Goal: Answer question/provide support: Share knowledge or assist other users

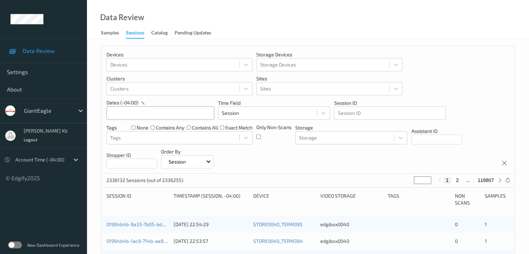
click at [118, 112] on input "text" at bounding box center [160, 112] width 108 height 13
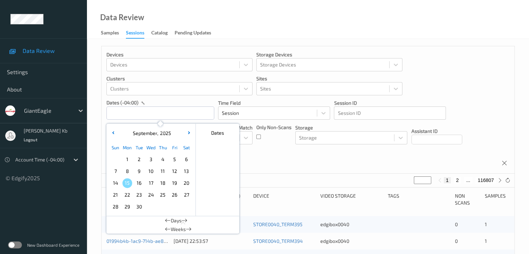
click at [187, 170] on span "13" at bounding box center [186, 171] width 10 height 10
click at [186, 170] on span "13" at bounding box center [186, 171] width 10 height 10
type input "[DATE] 00:00 -> [DATE] 23:59"
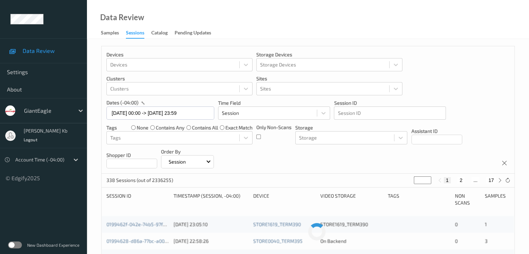
click at [341, 161] on div "Devices Devices Storage Devices Storage Devices Clusters Clusters Sites Sites d…" at bounding box center [308, 109] width 413 height 127
click at [492, 178] on button "17" at bounding box center [491, 180] width 10 height 6
type input "**"
click at [477, 179] on button "16" at bounding box center [476, 180] width 10 height 6
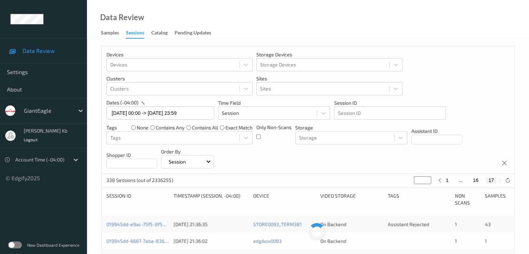
type input "**"
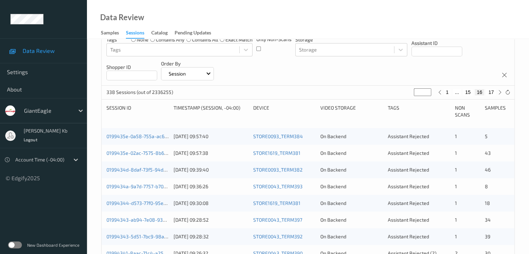
scroll to position [104, 0]
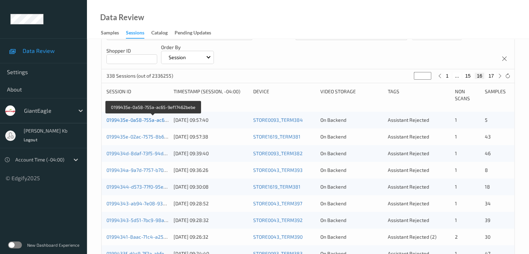
click at [147, 119] on link "0199435e-0a58-755a-ac65-9ef17462bebe" at bounding box center [153, 120] width 95 height 6
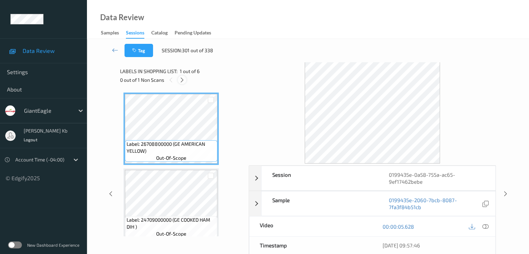
click at [182, 80] on icon at bounding box center [182, 80] width 6 height 6
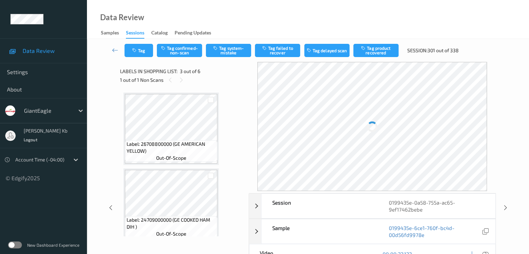
scroll to position [79, 0]
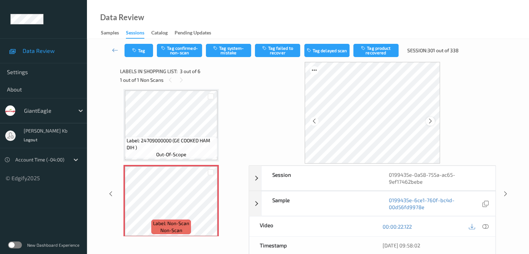
click at [430, 120] on icon at bounding box center [430, 121] width 6 height 6
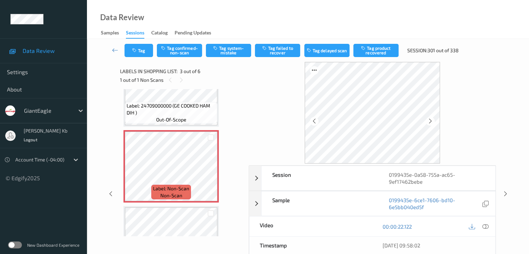
drag, startPoint x: 488, startPoint y: 226, endPoint x: 484, endPoint y: 226, distance: 3.8
click at [488, 226] on icon at bounding box center [485, 226] width 6 height 6
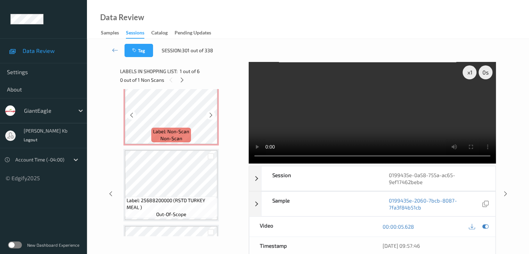
scroll to position [174, 0]
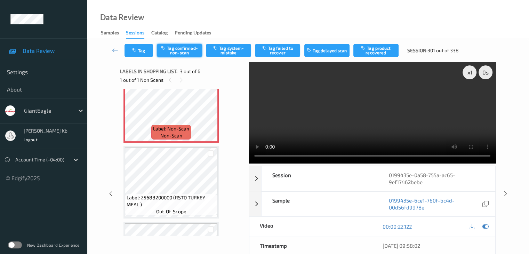
click at [192, 49] on button "Tag confirmed-non-scan" at bounding box center [179, 50] width 45 height 13
click at [375, 51] on button "Tag product recovered" at bounding box center [375, 50] width 45 height 13
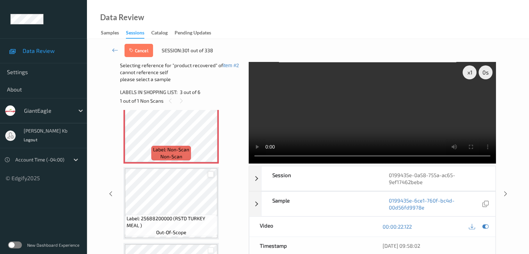
click at [213, 175] on div at bounding box center [211, 174] width 7 height 7
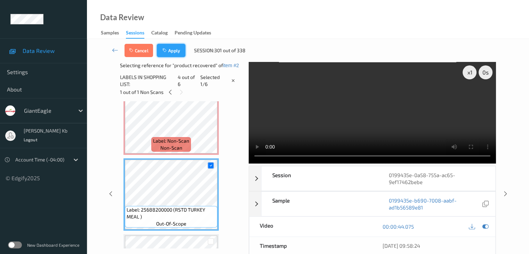
click at [173, 49] on button "Apply" at bounding box center [171, 50] width 29 height 13
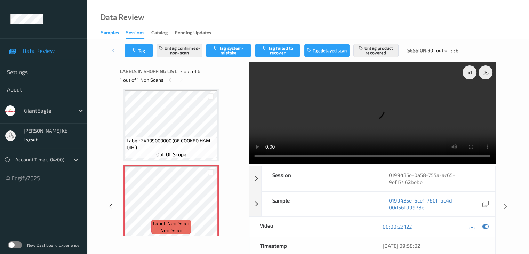
drag, startPoint x: 114, startPoint y: 50, endPoint x: 115, endPoint y: 32, distance: 18.5
click at [114, 50] on icon at bounding box center [115, 50] width 6 height 7
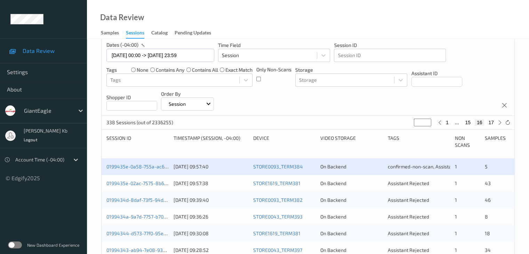
scroll to position [104, 0]
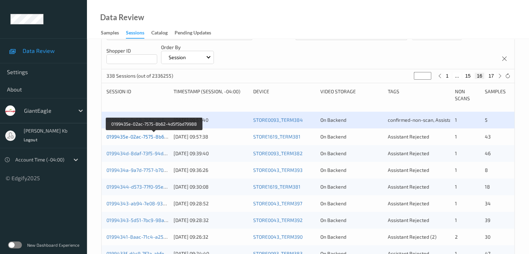
click at [152, 138] on link "0199435e-02ac-7575-8b62-4d5f5bd79988" at bounding box center [154, 136] width 96 height 6
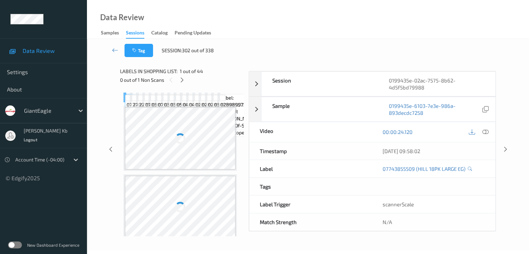
scroll to position [85, 0]
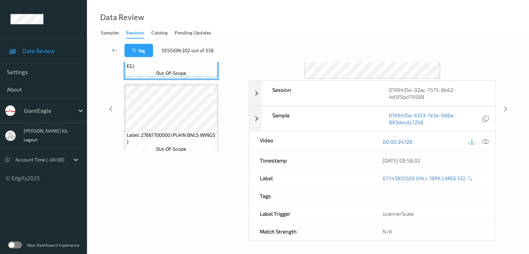
drag, startPoint x: 181, startPoint y: 0, endPoint x: 335, endPoint y: 16, distance: 154.5
click at [368, 16] on div "Data Review Samples Sessions Catalog Pending Updates" at bounding box center [308, 19] width 442 height 39
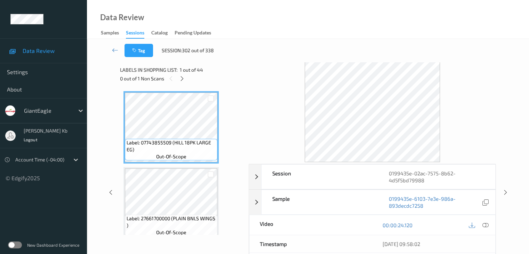
scroll to position [0, 0]
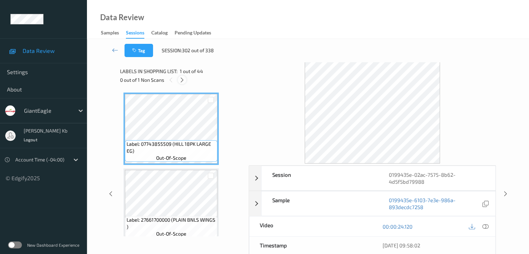
click at [182, 80] on icon at bounding box center [182, 80] width 6 height 6
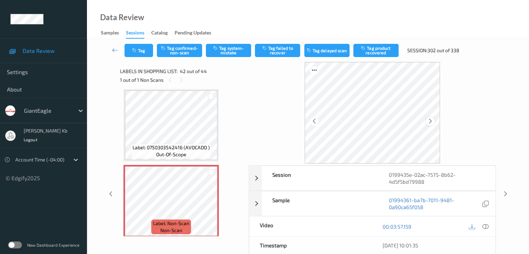
click at [433, 121] on div at bounding box center [430, 121] width 9 height 9
click at [485, 226] on icon at bounding box center [485, 226] width 6 height 6
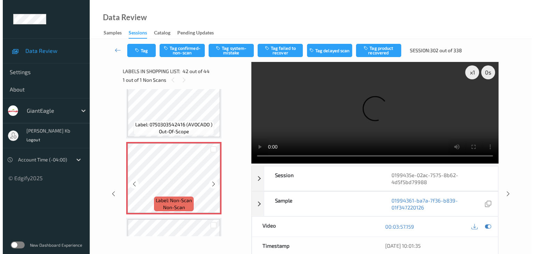
scroll to position [3070, 0]
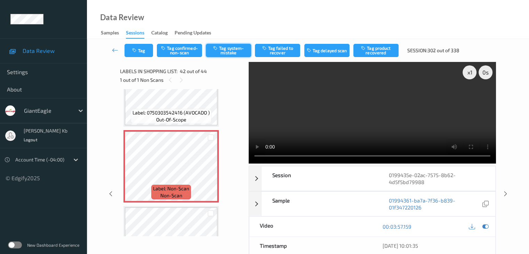
click at [235, 49] on button "Tag system-mistake" at bounding box center [228, 50] width 45 height 13
click at [143, 49] on button "Tag" at bounding box center [138, 50] width 29 height 13
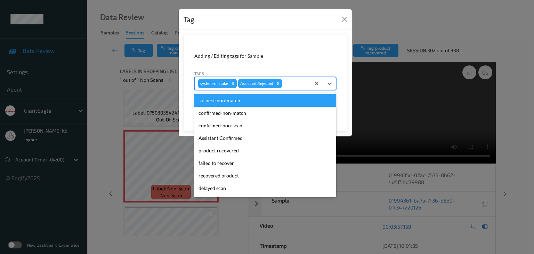
click at [300, 81] on div at bounding box center [295, 83] width 24 height 8
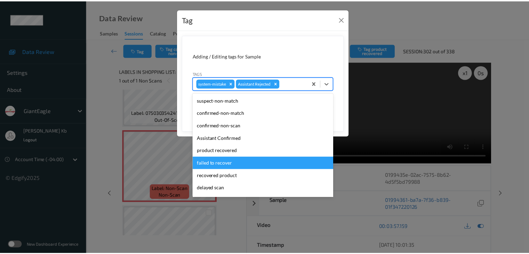
scroll to position [70, 0]
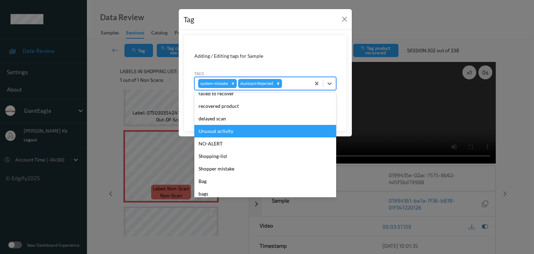
click at [221, 129] on div "Unusual activity" at bounding box center [265, 131] width 142 height 13
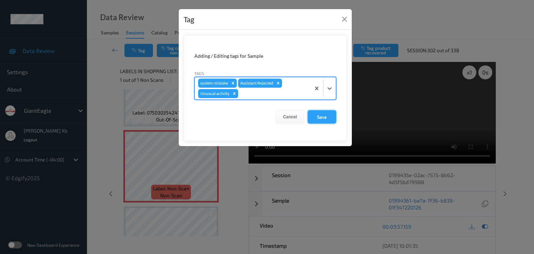
click at [323, 119] on button "Save" at bounding box center [322, 116] width 29 height 13
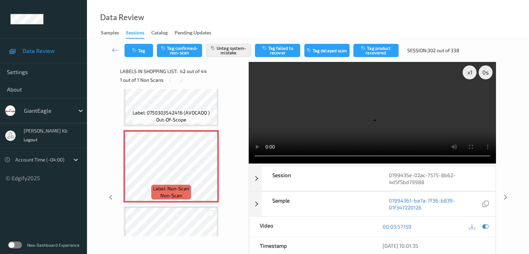
drag, startPoint x: 113, startPoint y: 49, endPoint x: 117, endPoint y: 23, distance: 27.0
click at [113, 49] on icon at bounding box center [115, 50] width 6 height 7
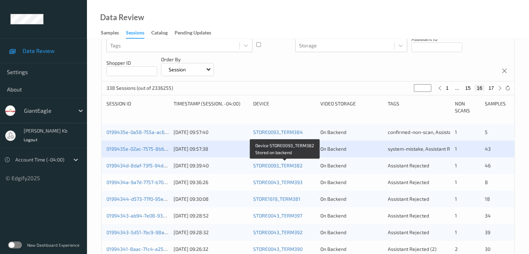
scroll to position [104, 0]
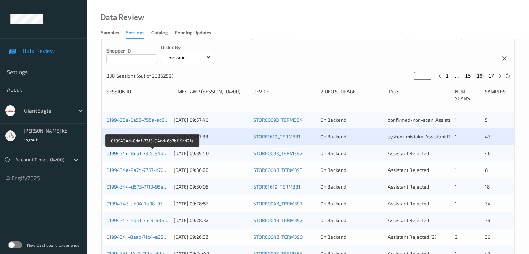
click at [144, 153] on link "0199434d-8daf-73f5-94dd-6b7b119ad2fe" at bounding box center [152, 153] width 92 height 6
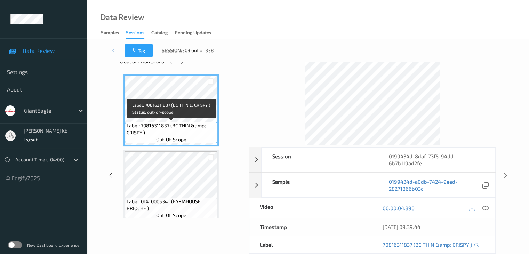
scroll to position [15, 0]
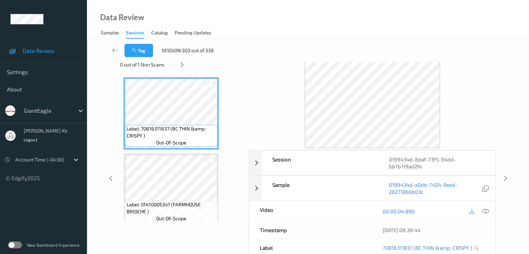
drag, startPoint x: 181, startPoint y: 64, endPoint x: 191, endPoint y: 71, distance: 12.2
click at [181, 64] on icon at bounding box center [182, 65] width 6 height 6
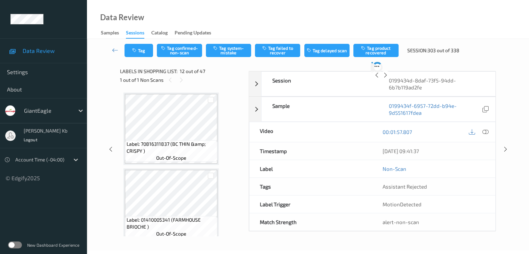
scroll to position [761, 0]
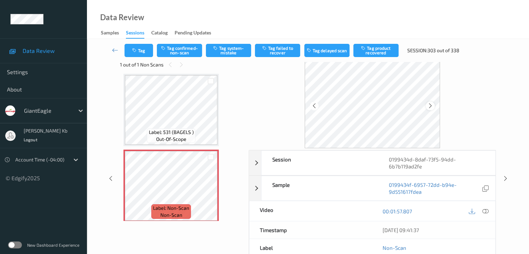
click at [428, 107] on icon at bounding box center [430, 106] width 6 height 6
click at [484, 211] on icon at bounding box center [485, 211] width 6 height 6
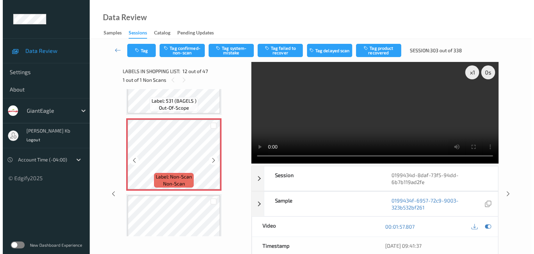
scroll to position [796, 0]
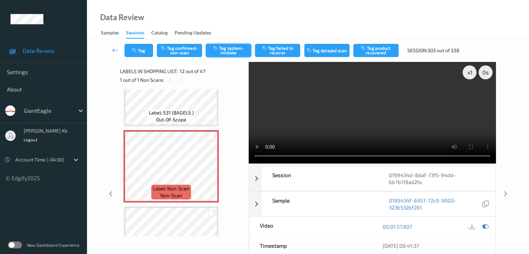
click at [234, 49] on button "Tag system-mistake" at bounding box center [228, 50] width 45 height 13
click at [146, 51] on button "Tag" at bounding box center [138, 50] width 29 height 13
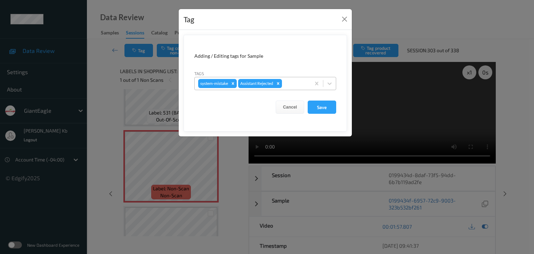
click at [292, 81] on div at bounding box center [295, 83] width 24 height 8
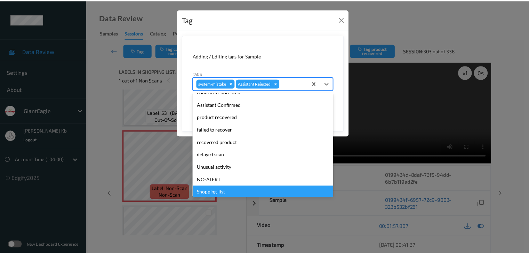
scroll to position [74, 0]
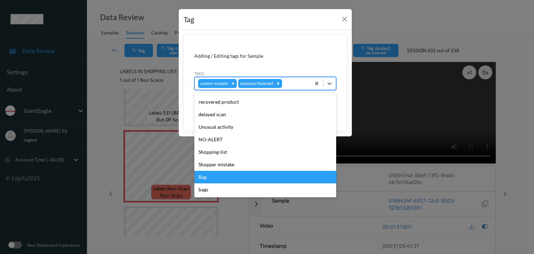
drag, startPoint x: 209, startPoint y: 178, endPoint x: 212, endPoint y: 174, distance: 5.7
click at [209, 177] on div "Bag" at bounding box center [265, 177] width 142 height 13
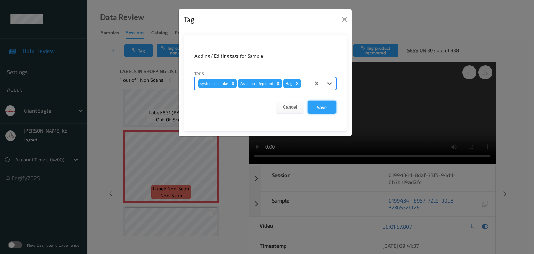
click at [322, 106] on button "Save" at bounding box center [322, 106] width 29 height 13
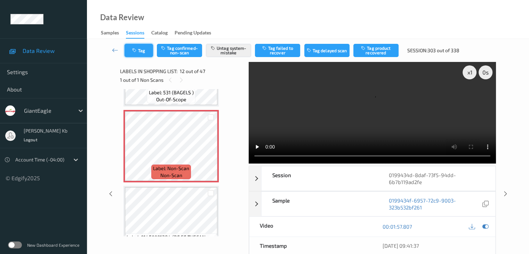
scroll to position [761, 0]
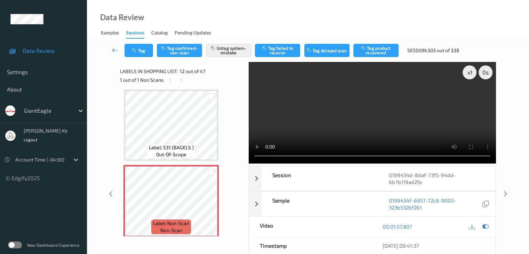
click at [112, 49] on icon at bounding box center [115, 50] width 6 height 7
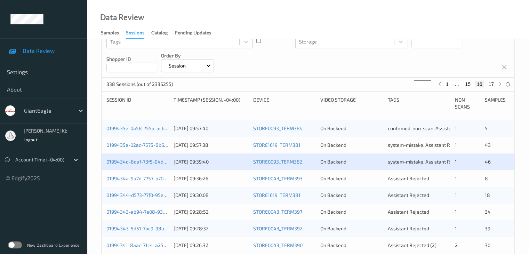
scroll to position [104, 0]
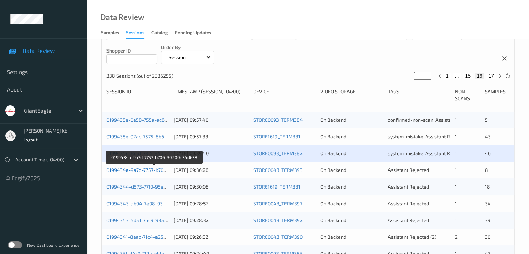
click at [153, 170] on link "0199434a-9a7d-7757-b706-30200c34d633" at bounding box center [153, 170] width 95 height 6
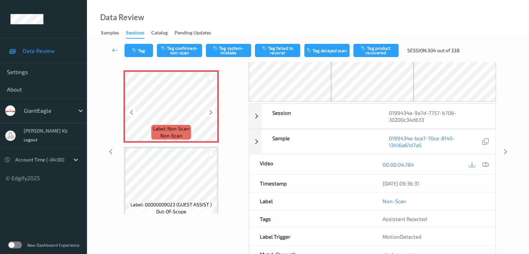
scroll to position [11, 0]
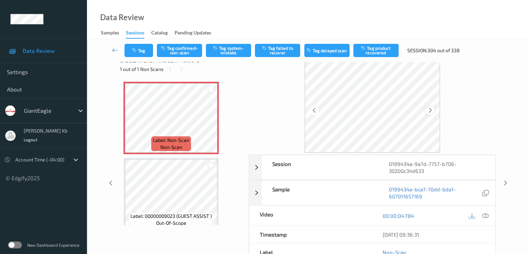
click at [430, 111] on icon at bounding box center [430, 110] width 6 height 6
click at [483, 214] on icon at bounding box center [485, 215] width 6 height 6
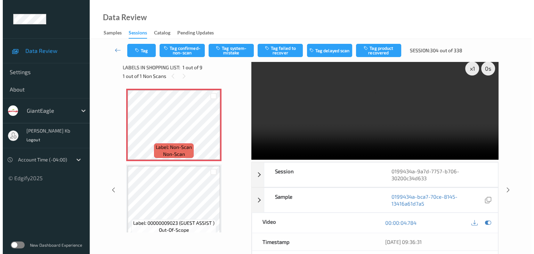
scroll to position [0, 0]
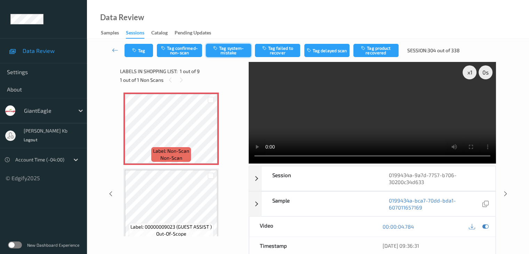
click at [233, 49] on button "Tag system-mistake" at bounding box center [228, 50] width 45 height 13
click at [140, 50] on button "Tag" at bounding box center [138, 50] width 29 height 13
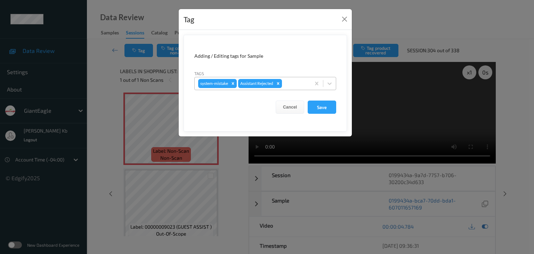
click at [296, 81] on div at bounding box center [295, 83] width 24 height 8
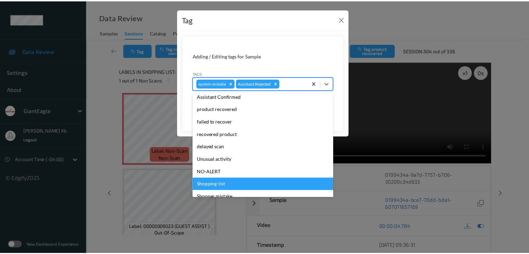
scroll to position [70, 0]
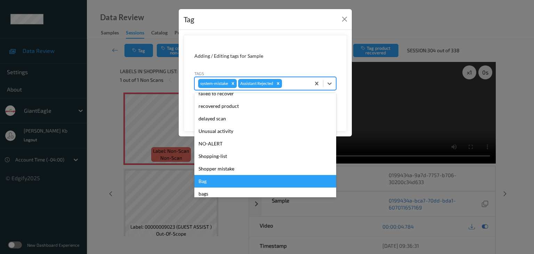
click at [216, 180] on div "Bag" at bounding box center [265, 181] width 142 height 13
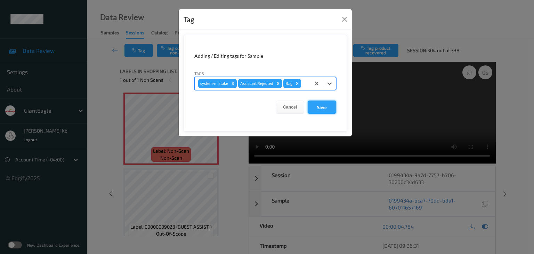
click at [323, 105] on button "Save" at bounding box center [322, 106] width 29 height 13
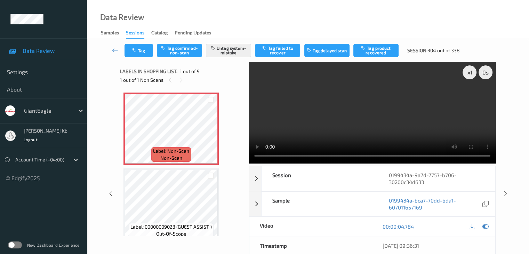
click at [115, 50] on icon at bounding box center [115, 50] width 6 height 7
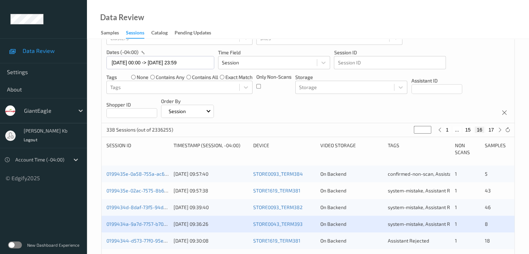
scroll to position [104, 0]
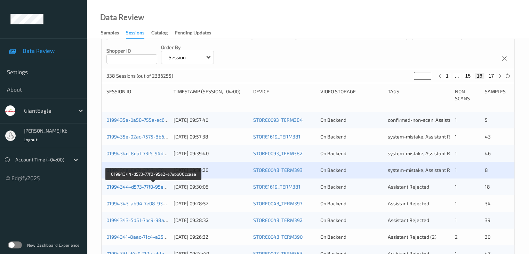
click at [152, 188] on link "01994344-d573-77f0-95e2-e7ebb00ccaaa" at bounding box center [153, 187] width 94 height 6
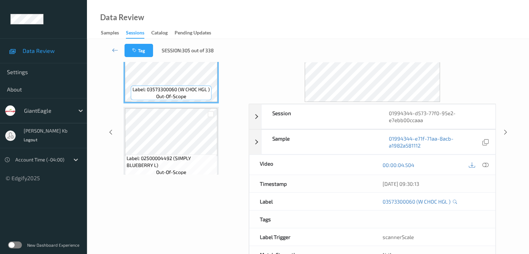
scroll to position [15, 0]
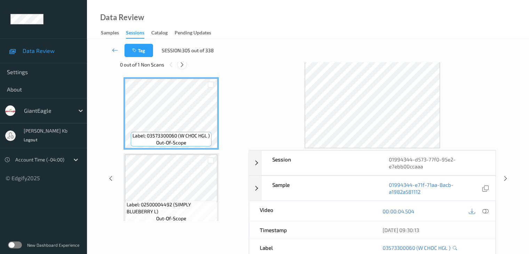
click at [181, 64] on icon at bounding box center [182, 65] width 6 height 6
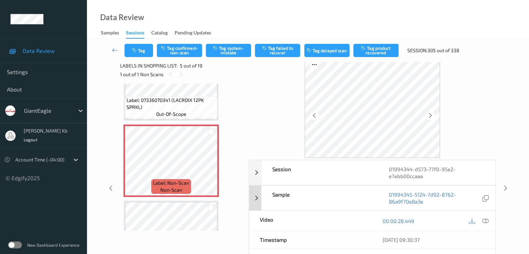
scroll to position [0, 0]
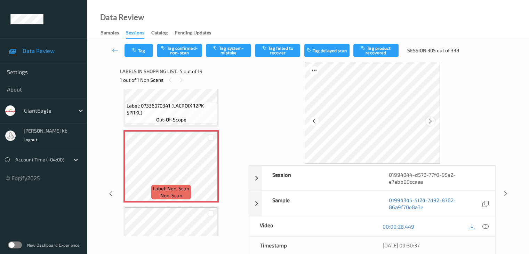
click at [429, 122] on icon at bounding box center [430, 121] width 6 height 6
click at [427, 120] on div at bounding box center [430, 121] width 9 height 9
click at [432, 123] on icon at bounding box center [430, 121] width 6 height 6
click at [485, 226] on icon at bounding box center [485, 226] width 6 height 6
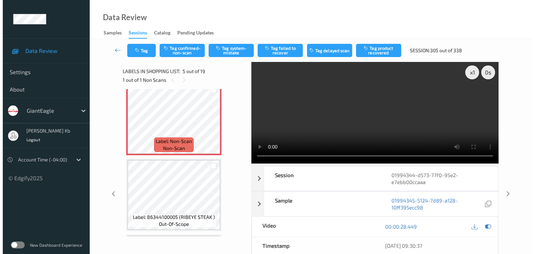
scroll to position [278, 0]
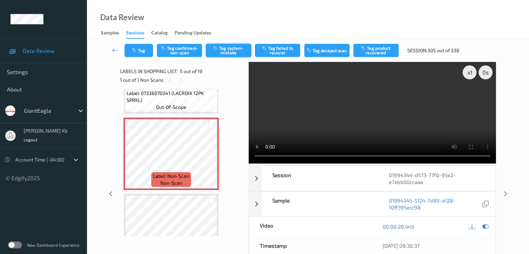
click at [239, 48] on button "Tag system-mistake" at bounding box center [228, 50] width 45 height 13
click at [142, 49] on button "Tag" at bounding box center [138, 50] width 29 height 13
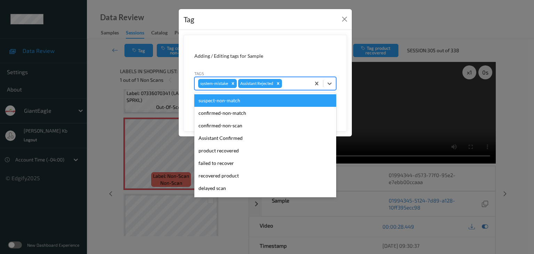
click at [294, 81] on div at bounding box center [295, 83] width 24 height 8
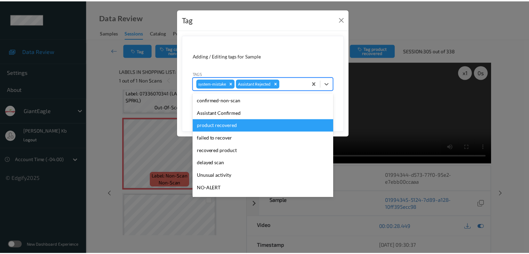
scroll to position [35, 0]
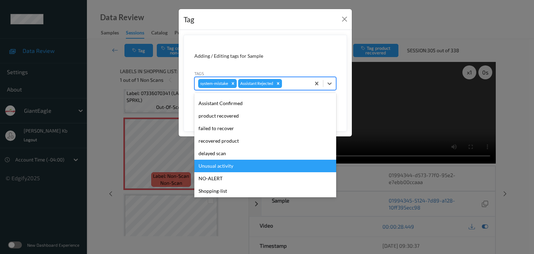
click at [224, 166] on div "Unusual activity" at bounding box center [265, 166] width 142 height 13
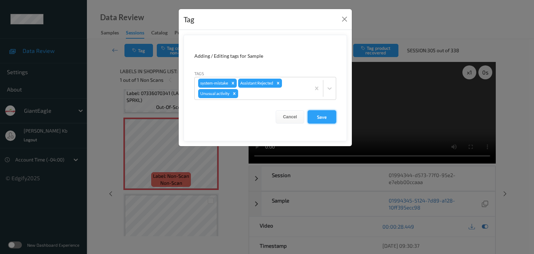
click at [323, 116] on button "Save" at bounding box center [322, 116] width 29 height 13
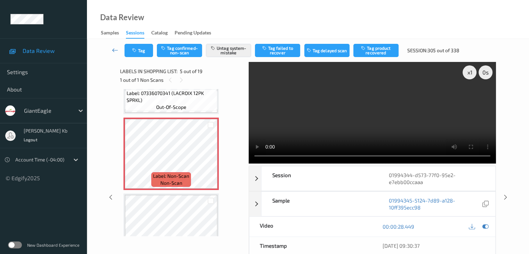
click at [116, 50] on icon at bounding box center [115, 50] width 6 height 7
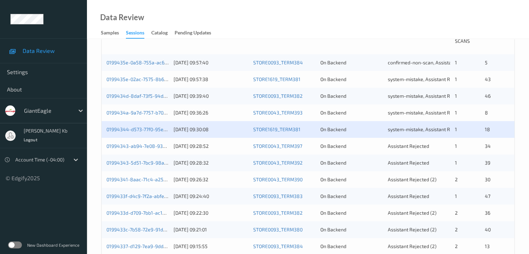
scroll to position [174, 0]
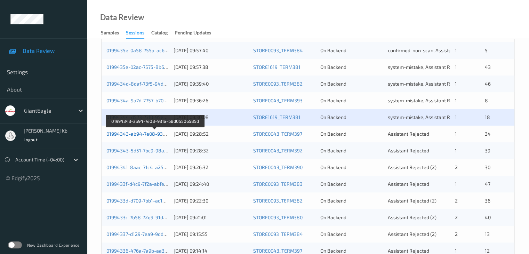
click at [148, 134] on link "01994343-ab94-7e08-931a-b8d05506585d" at bounding box center [154, 134] width 97 height 6
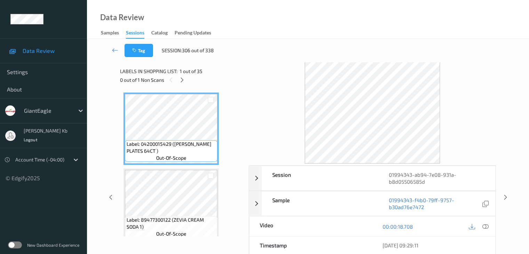
drag, startPoint x: 182, startPoint y: 79, endPoint x: 228, endPoint y: 95, distance: 48.5
click at [182, 79] on icon at bounding box center [182, 80] width 6 height 6
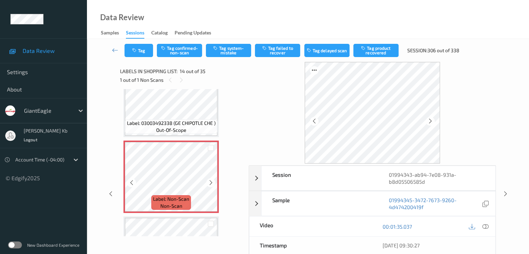
scroll to position [948, 0]
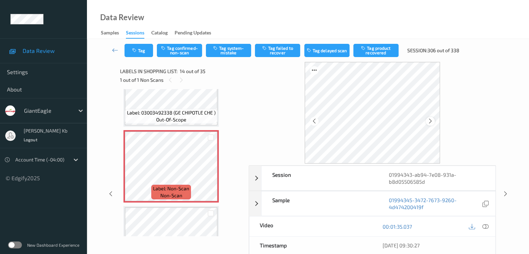
click at [431, 124] on icon at bounding box center [430, 121] width 6 height 6
click at [487, 226] on icon at bounding box center [485, 226] width 6 height 6
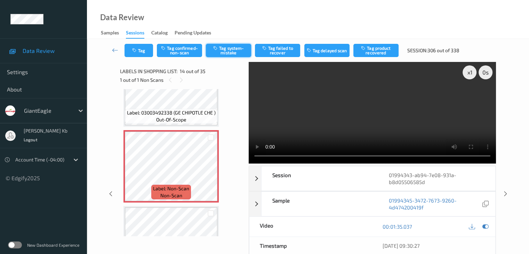
click at [230, 51] on button "Tag system-mistake" at bounding box center [228, 50] width 45 height 13
click at [146, 52] on button "Tag" at bounding box center [138, 50] width 29 height 13
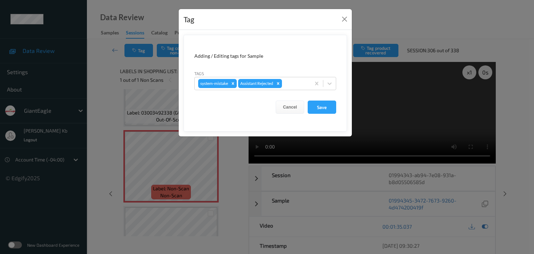
drag, startPoint x: 293, startPoint y: 80, endPoint x: 293, endPoint y: 92, distance: 11.8
click at [293, 81] on div at bounding box center [295, 83] width 24 height 8
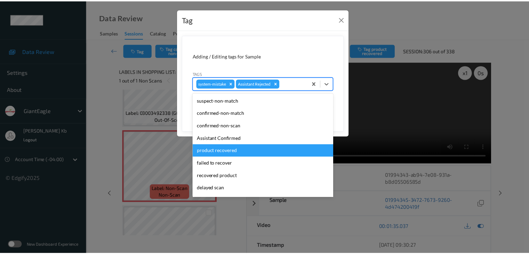
scroll to position [74, 0]
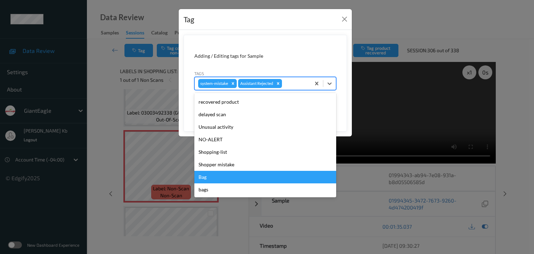
click at [213, 178] on div "Bag" at bounding box center [265, 177] width 142 height 13
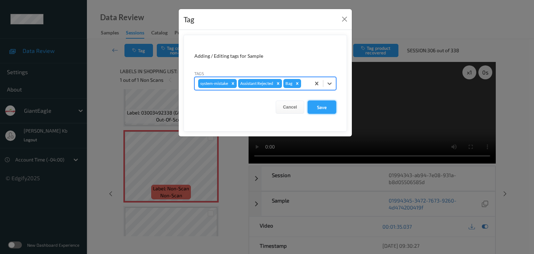
click at [325, 105] on button "Save" at bounding box center [322, 106] width 29 height 13
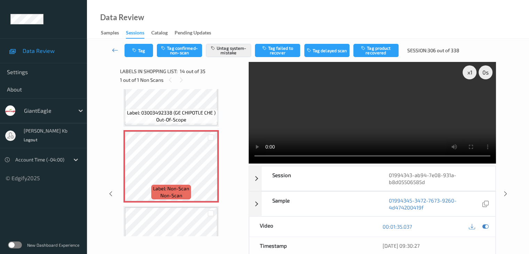
click at [115, 51] on icon at bounding box center [115, 50] width 6 height 7
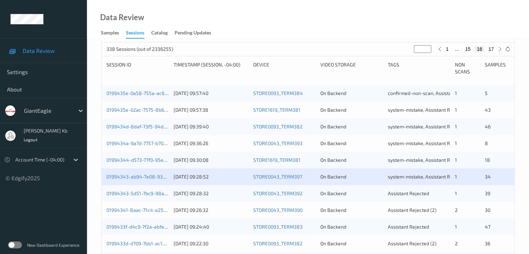
scroll to position [139, 0]
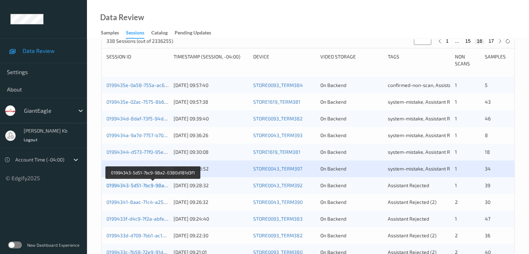
click at [154, 184] on link "01994343-5d51-7bc9-98a2-0380d181d3f1" at bounding box center [153, 185] width 94 height 6
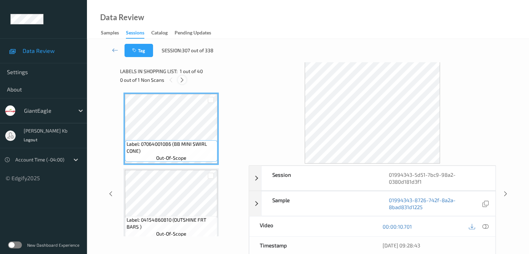
click at [182, 82] on icon at bounding box center [182, 80] width 6 height 6
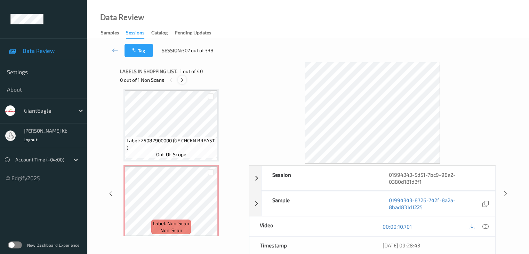
click at [183, 82] on icon at bounding box center [182, 80] width 6 height 6
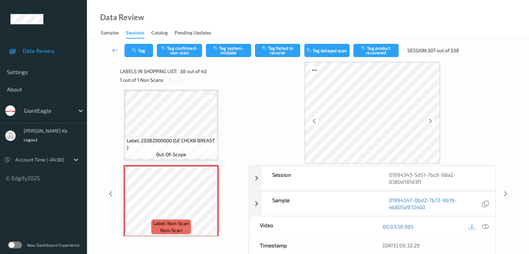
click at [430, 122] on icon at bounding box center [430, 121] width 6 height 6
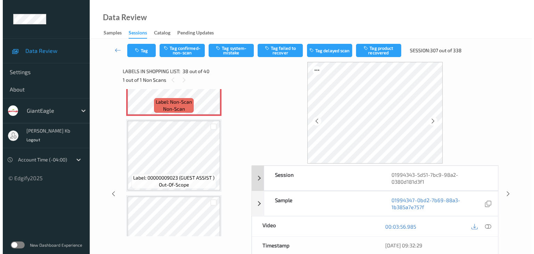
scroll to position [2818, 0]
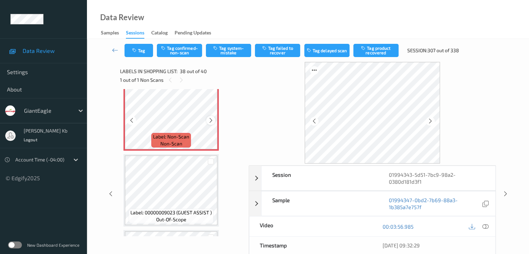
click at [210, 122] on icon at bounding box center [211, 120] width 6 height 6
click at [486, 226] on icon at bounding box center [485, 226] width 6 height 6
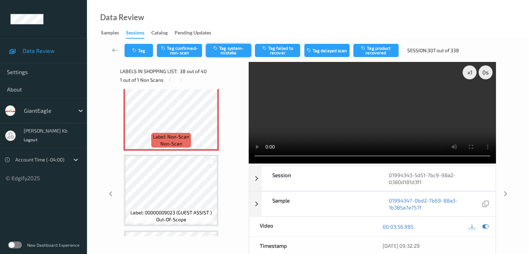
click at [228, 51] on button "Tag system-mistake" at bounding box center [228, 50] width 45 height 13
click at [143, 51] on button "Tag" at bounding box center [138, 50] width 29 height 13
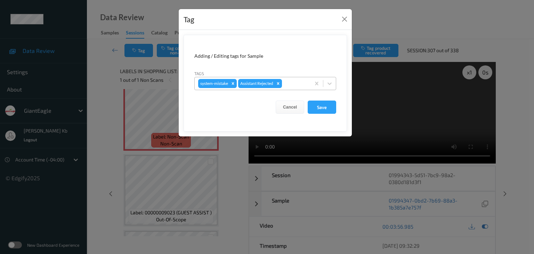
click at [295, 83] on div at bounding box center [295, 83] width 24 height 8
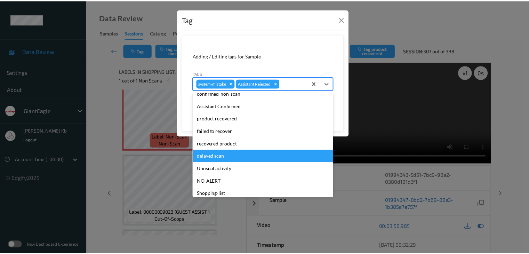
scroll to position [70, 0]
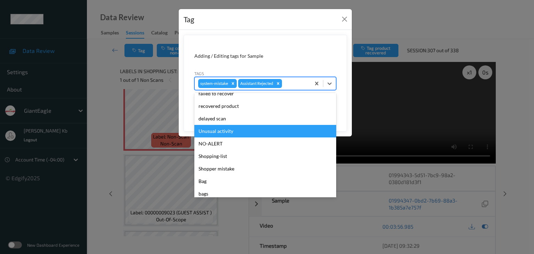
click at [225, 131] on div "Unusual activity" at bounding box center [265, 131] width 142 height 13
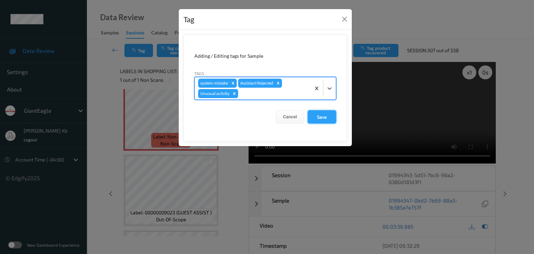
click at [321, 112] on button "Save" at bounding box center [322, 116] width 29 height 13
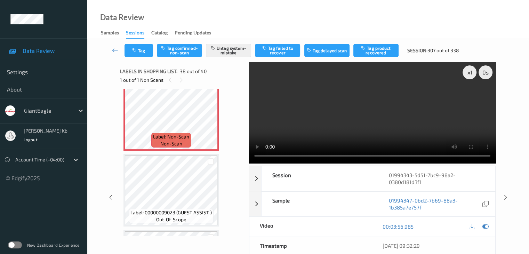
click at [113, 51] on icon at bounding box center [115, 50] width 6 height 7
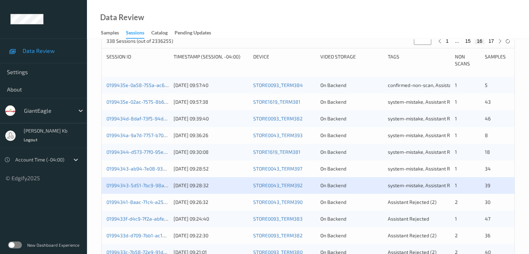
scroll to position [209, 0]
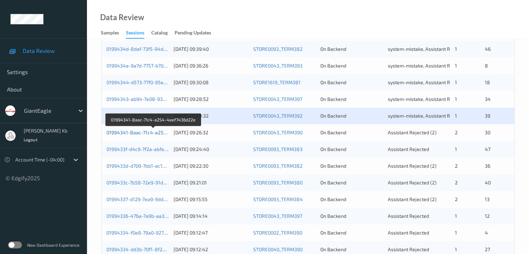
click at [144, 133] on link "01994341-8aac-71c4-a254-4eef7436d22e" at bounding box center [153, 132] width 95 height 6
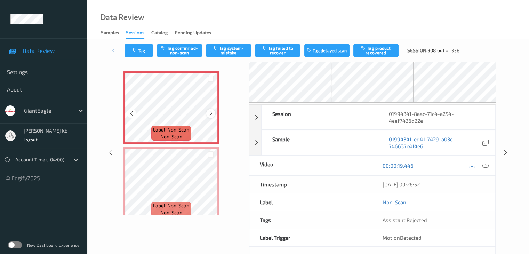
scroll to position [11, 0]
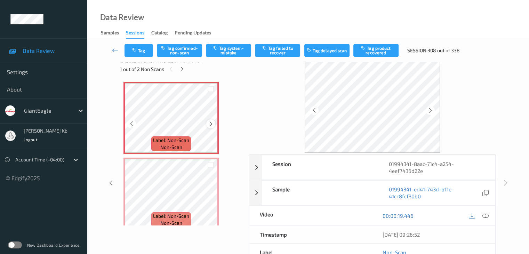
click at [210, 123] on icon at bounding box center [211, 124] width 6 height 6
click at [211, 199] on icon at bounding box center [211, 199] width 6 height 6
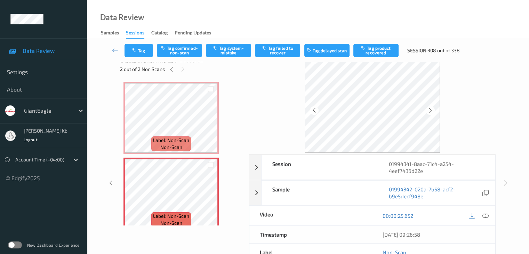
click at [485, 214] on icon at bounding box center [485, 215] width 6 height 6
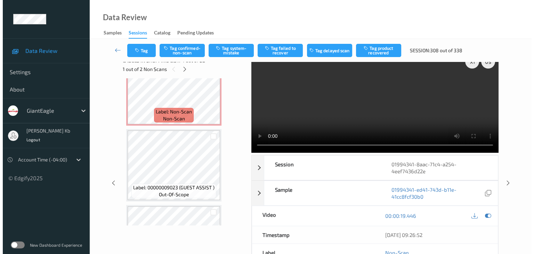
scroll to position [0, 0]
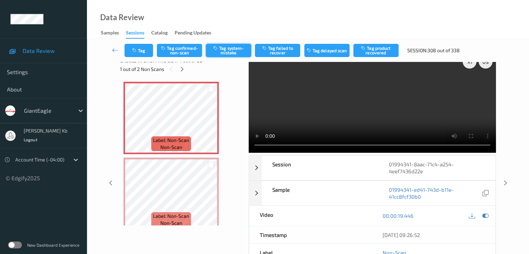
click at [230, 51] on button "Tag system-mistake" at bounding box center [228, 50] width 45 height 13
click at [147, 49] on button "Tag" at bounding box center [138, 50] width 29 height 13
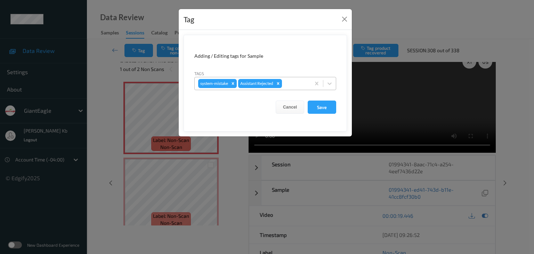
click at [291, 81] on div at bounding box center [295, 83] width 24 height 8
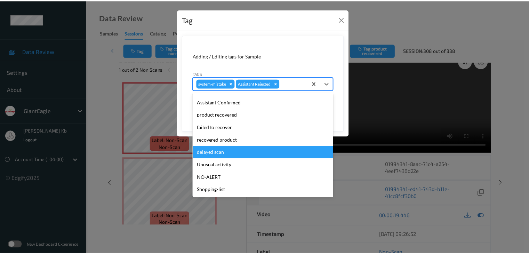
scroll to position [74, 0]
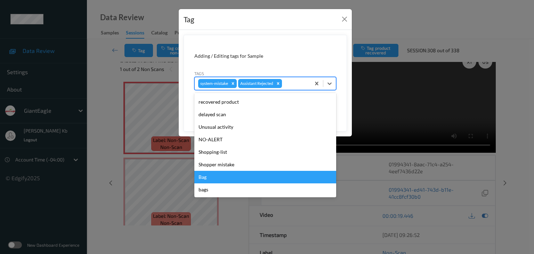
click at [206, 178] on div "Bag" at bounding box center [265, 177] width 142 height 13
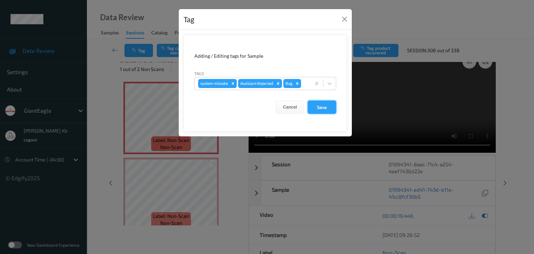
click at [326, 108] on button "Save" at bounding box center [322, 106] width 29 height 13
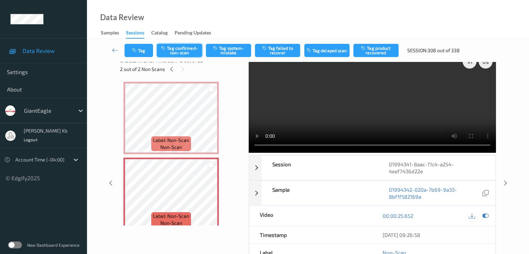
click at [192, 50] on button "Tag confirmed-non-scan" at bounding box center [179, 50] width 45 height 13
click at [378, 50] on button "Tag product recovered" at bounding box center [375, 50] width 45 height 13
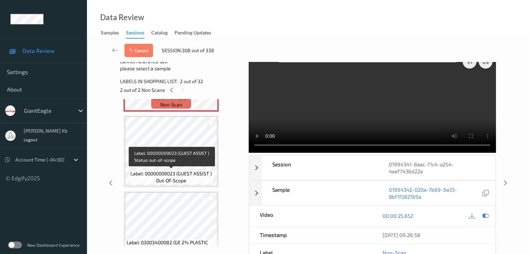
scroll to position [174, 0]
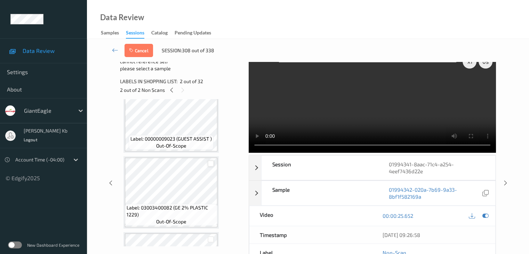
click at [212, 163] on div at bounding box center [211, 163] width 7 height 7
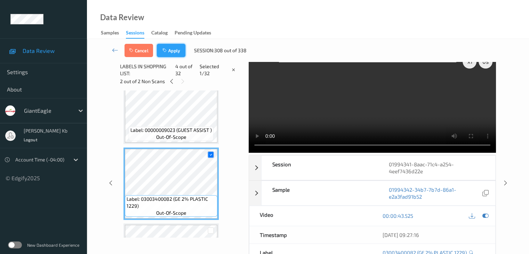
click at [174, 52] on button "Apply" at bounding box center [171, 50] width 29 height 13
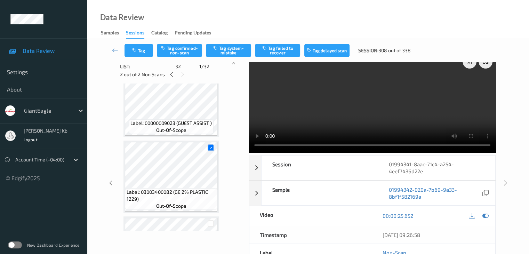
scroll to position [3, 0]
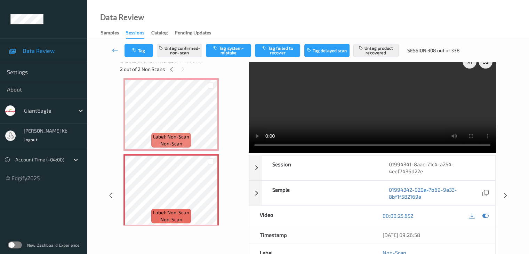
click at [115, 49] on icon at bounding box center [115, 50] width 6 height 7
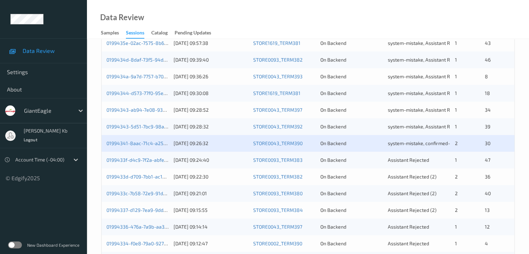
scroll to position [209, 0]
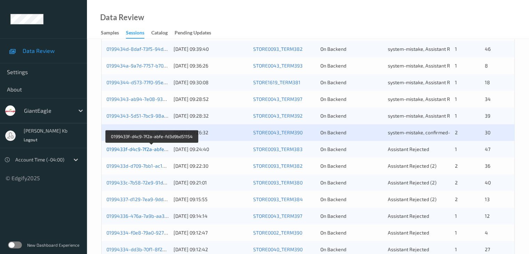
click at [141, 149] on link "0199433f-d4c9-7f2a-abfe-fd3d9bd51154" at bounding box center [151, 149] width 91 height 6
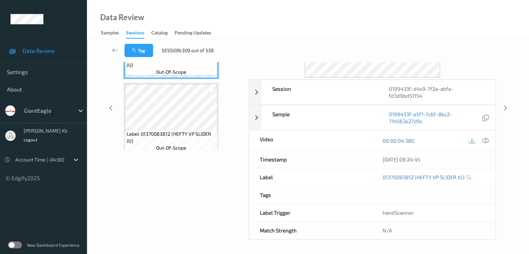
scroll to position [85, 0]
drag, startPoint x: 156, startPoint y: 1, endPoint x: 391, endPoint y: 21, distance: 235.1
click at [394, 21] on div "Data Review Samples Sessions Catalog Pending Updates" at bounding box center [308, 19] width 442 height 39
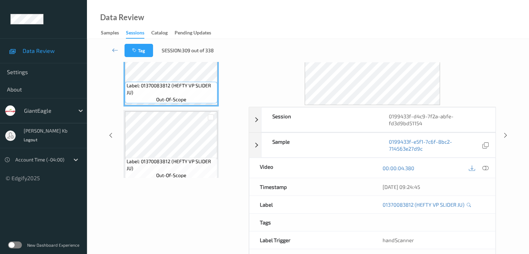
scroll to position [15, 0]
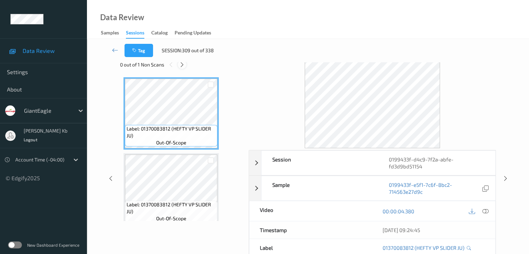
click at [180, 64] on icon at bounding box center [182, 65] width 6 height 6
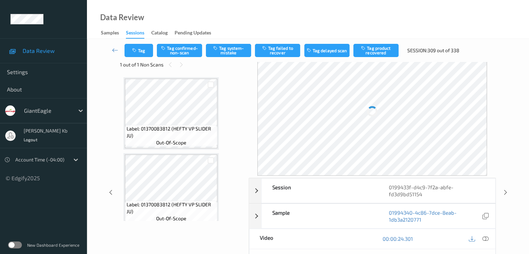
scroll to position [79, 0]
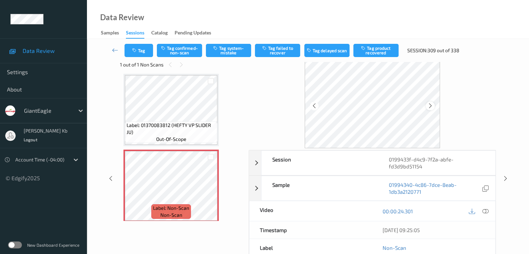
click at [430, 104] on icon at bounding box center [430, 106] width 6 height 6
click at [430, 105] on icon at bounding box center [430, 106] width 6 height 6
click at [487, 210] on icon at bounding box center [485, 211] width 6 height 6
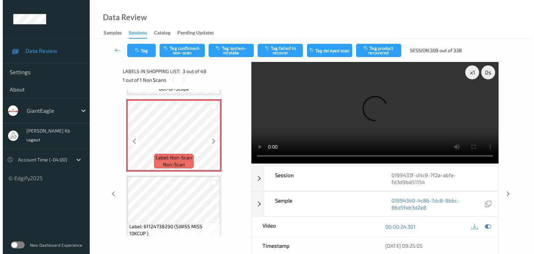
scroll to position [149, 0]
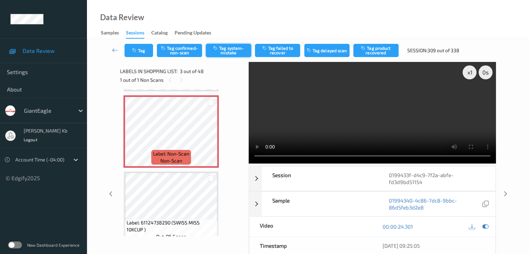
click at [229, 50] on button "Tag system-mistake" at bounding box center [228, 50] width 45 height 13
click at [146, 50] on button "Tag" at bounding box center [138, 50] width 29 height 13
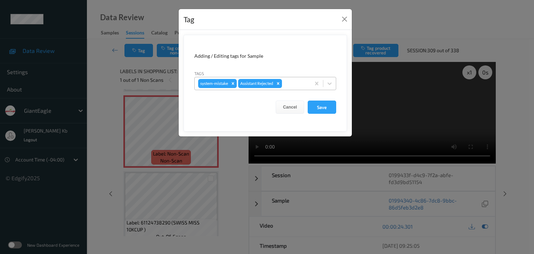
click at [291, 82] on div at bounding box center [295, 83] width 24 height 8
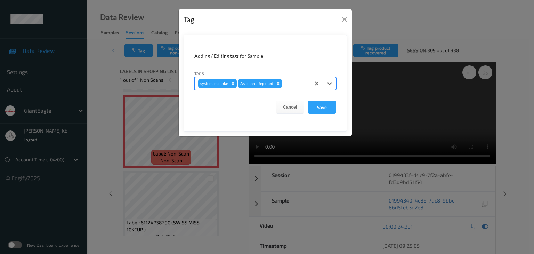
click at [291, 82] on div at bounding box center [295, 83] width 24 height 8
click at [292, 82] on div at bounding box center [295, 83] width 24 height 8
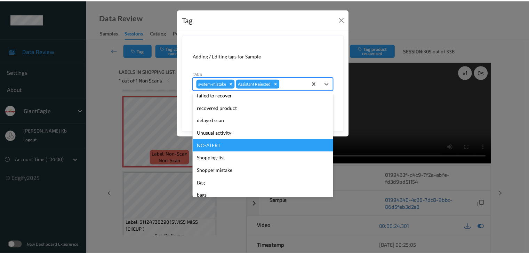
scroll to position [70, 0]
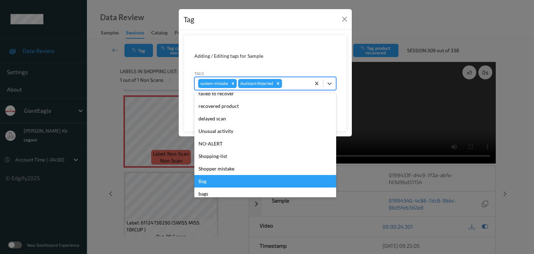
click at [208, 181] on div "Bag" at bounding box center [265, 181] width 142 height 13
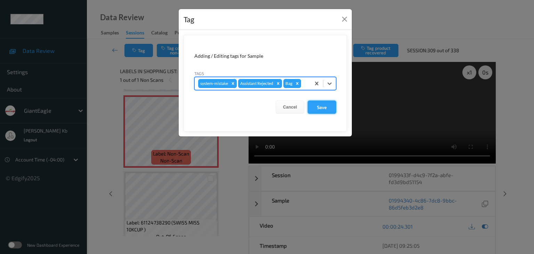
click at [323, 104] on button "Save" at bounding box center [322, 106] width 29 height 13
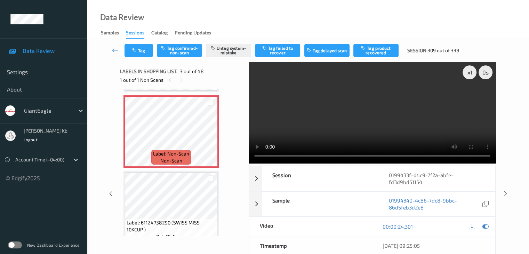
click at [116, 49] on icon at bounding box center [115, 50] width 6 height 7
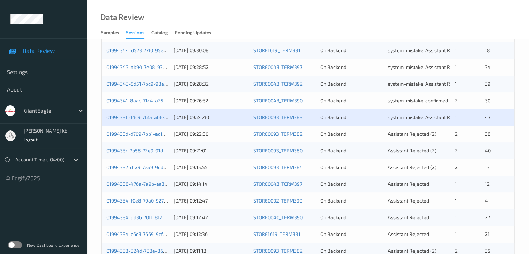
scroll to position [243, 0]
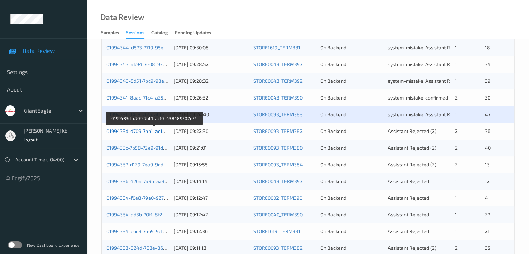
click at [144, 130] on link "0199433d-d709-7bb1-ac10-438489502e54" at bounding box center [154, 131] width 96 height 6
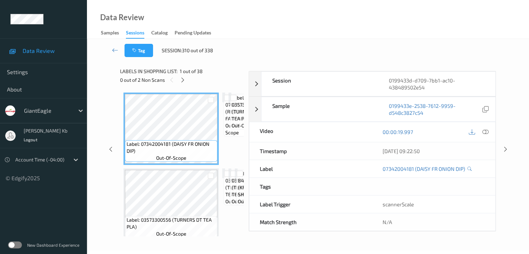
scroll to position [85, 0]
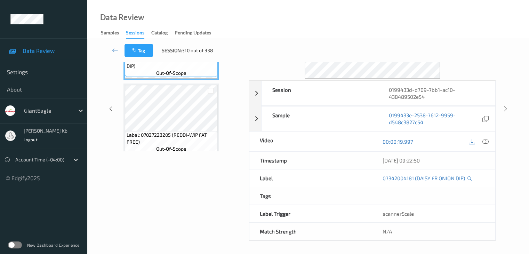
drag, startPoint x: 155, startPoint y: 0, endPoint x: 363, endPoint y: 11, distance: 208.2
click at [363, 11] on div "Data Review Samples Sessions Catalog Pending Updates" at bounding box center [308, 19] width 442 height 39
click at [194, 57] on div "Tag Session: 310 out of 338" at bounding box center [307, 50] width 413 height 23
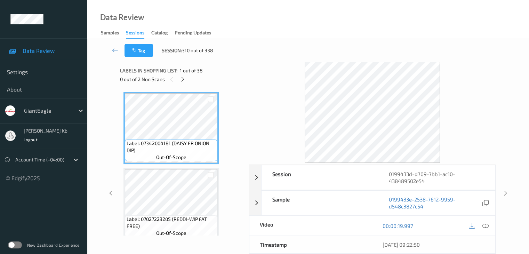
scroll to position [0, 0]
click at [185, 79] on icon at bounding box center [183, 80] width 6 height 6
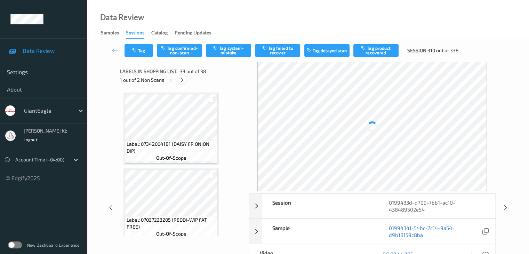
click at [185, 79] on icon at bounding box center [182, 80] width 6 height 6
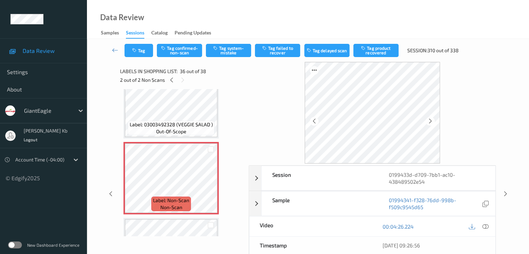
scroll to position [2615, 0]
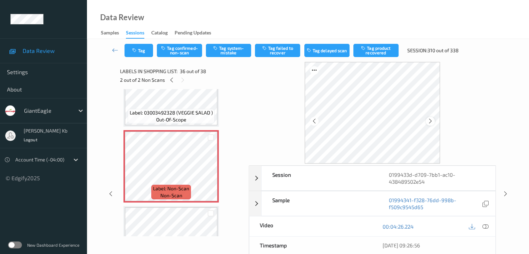
click at [432, 121] on icon at bounding box center [430, 121] width 6 height 6
click at [485, 226] on icon at bounding box center [485, 226] width 6 height 6
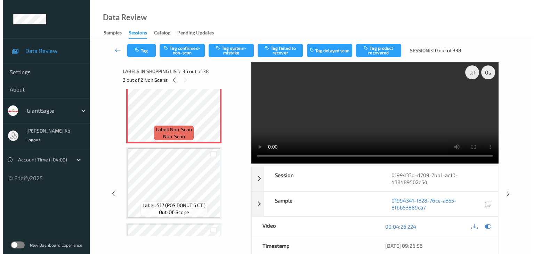
scroll to position [2684, 0]
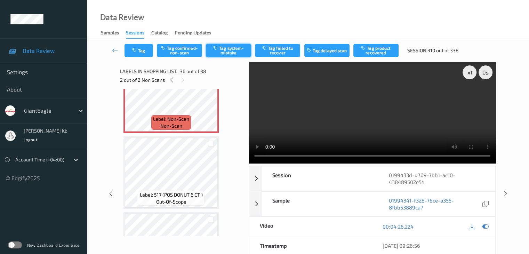
click at [232, 53] on button "Tag system-mistake" at bounding box center [228, 50] width 45 height 13
click at [147, 50] on button "Tag" at bounding box center [138, 50] width 29 height 13
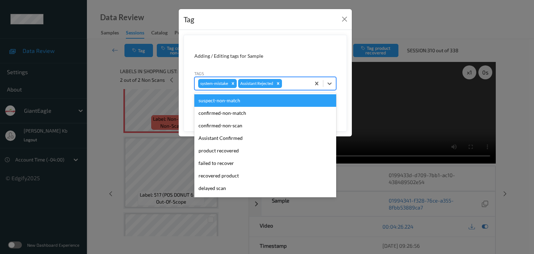
click at [295, 84] on div at bounding box center [295, 83] width 24 height 8
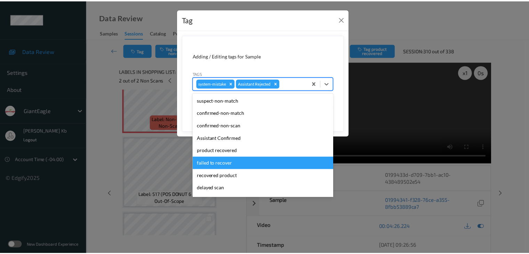
scroll to position [35, 0]
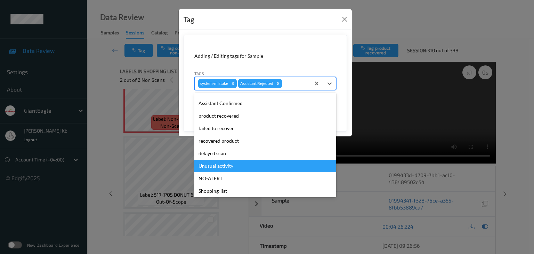
click at [226, 165] on div "Unusual activity" at bounding box center [265, 166] width 142 height 13
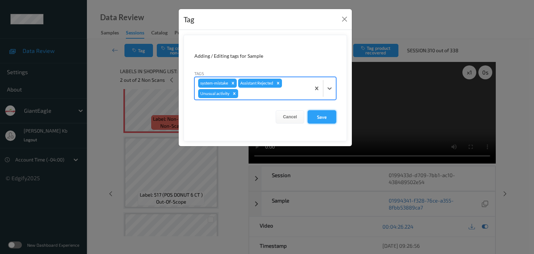
click at [326, 118] on button "Save" at bounding box center [322, 116] width 29 height 13
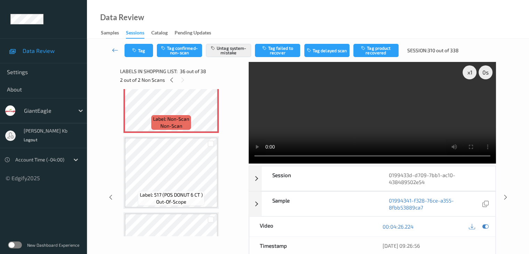
click at [117, 49] on icon at bounding box center [115, 50] width 6 height 7
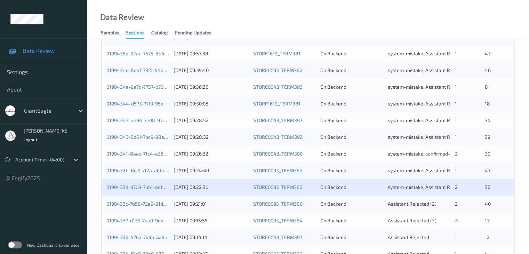
scroll to position [243, 0]
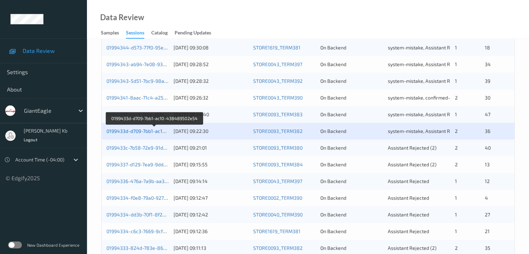
click at [134, 131] on link "0199433d-d709-7bb1-ac10-438489502e54" at bounding box center [154, 131] width 96 height 6
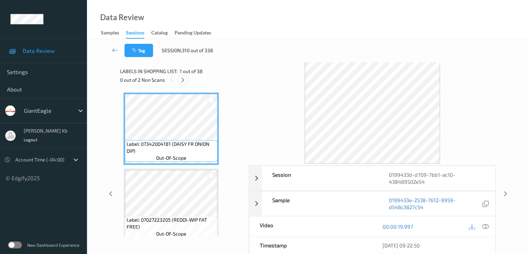
click at [182, 80] on icon at bounding box center [183, 80] width 6 height 6
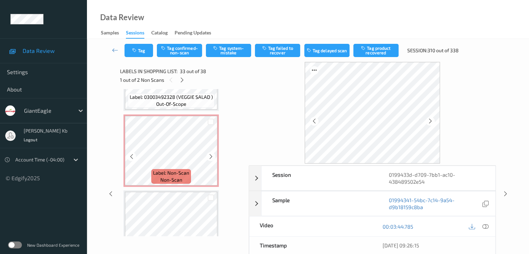
scroll to position [2631, 0]
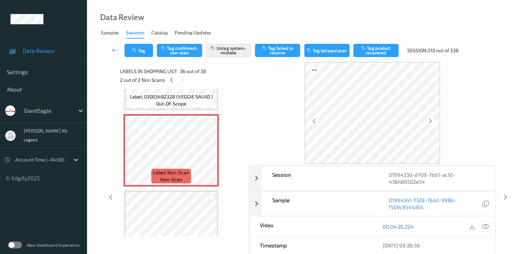
click at [484, 226] on icon at bounding box center [485, 226] width 6 height 6
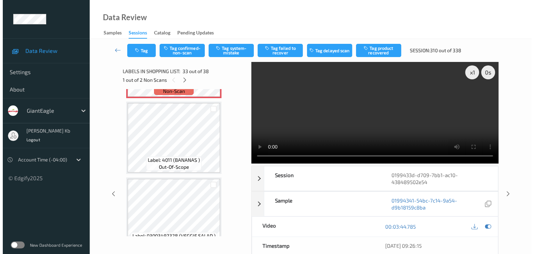
scroll to position [2527, 0]
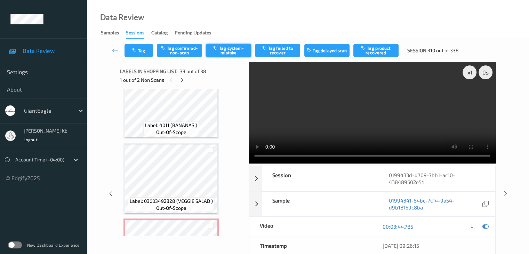
click at [232, 50] on button "Tag system-mistake" at bounding box center [228, 50] width 45 height 13
click at [146, 49] on button "Tag" at bounding box center [138, 50] width 29 height 13
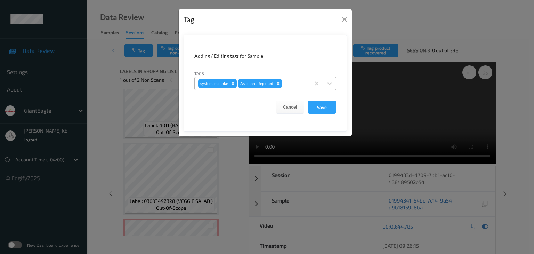
click at [295, 83] on div at bounding box center [295, 83] width 24 height 8
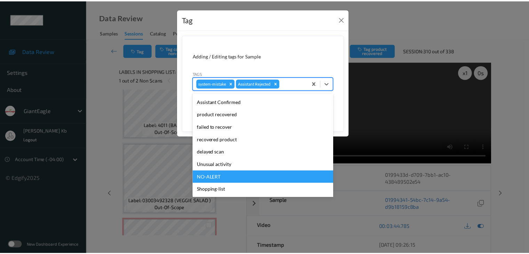
scroll to position [70, 0]
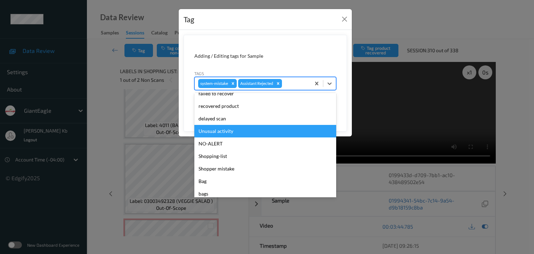
click at [230, 132] on div "Unusual activity" at bounding box center [265, 131] width 142 height 13
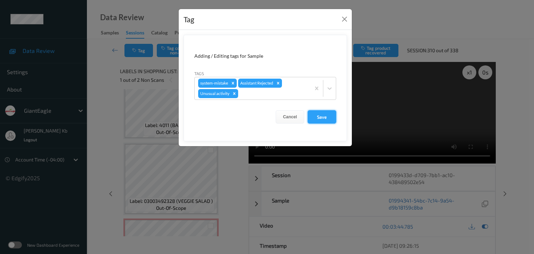
click at [323, 116] on button "Save" at bounding box center [322, 116] width 29 height 13
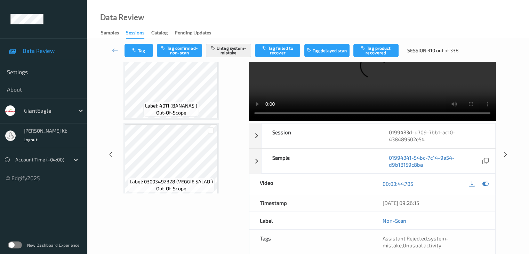
scroll to position [2492, 0]
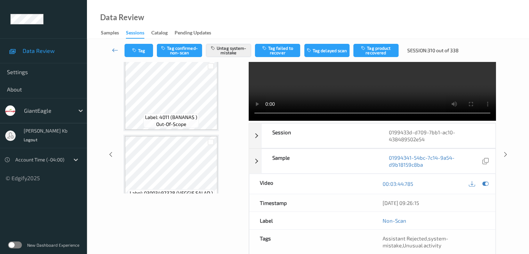
click at [115, 49] on icon at bounding box center [115, 50] width 6 height 7
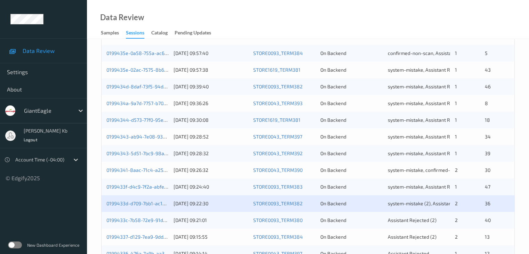
scroll to position [209, 0]
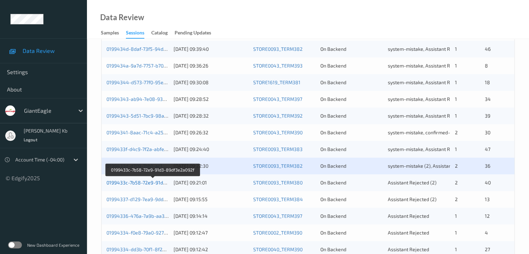
click at [135, 183] on link "0199433c-7b58-72e9-91d3-89df3e2a092f" at bounding box center [152, 182] width 93 height 6
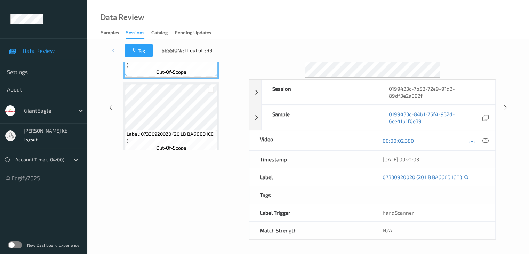
scroll to position [85, 0]
drag, startPoint x: 151, startPoint y: 0, endPoint x: 376, endPoint y: 18, distance: 226.6
click at [380, 17] on div "Data Review Samples Sessions Catalog Pending Updates" at bounding box center [308, 19] width 442 height 39
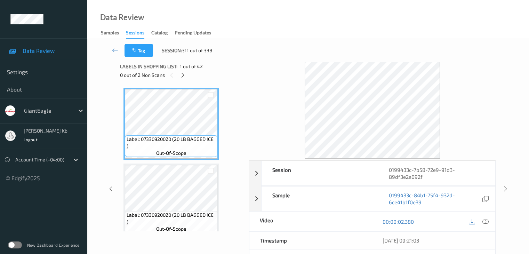
scroll to position [0, 0]
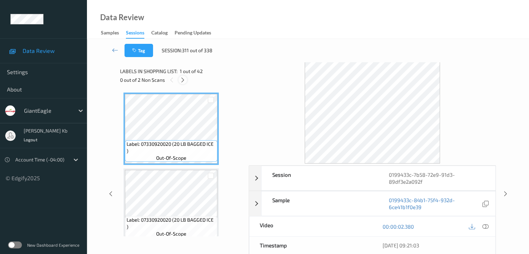
click at [182, 78] on icon at bounding box center [183, 80] width 6 height 6
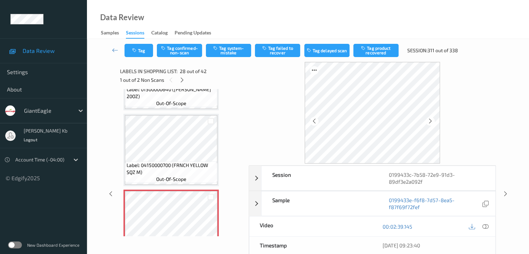
scroll to position [1939, 0]
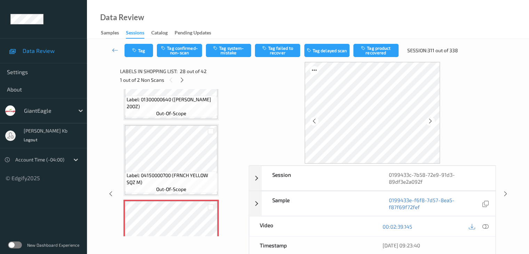
drag, startPoint x: 163, startPoint y: 1, endPoint x: 213, endPoint y: 7, distance: 50.7
click at [324, 25] on div "Data Review Samples Sessions Catalog Pending Updates" at bounding box center [308, 19] width 442 height 39
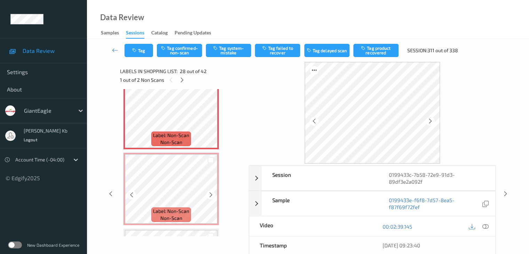
scroll to position [2043, 0]
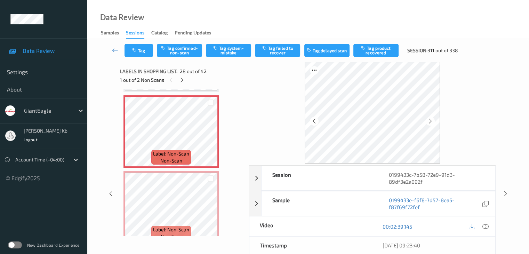
click at [115, 48] on icon at bounding box center [115, 50] width 6 height 7
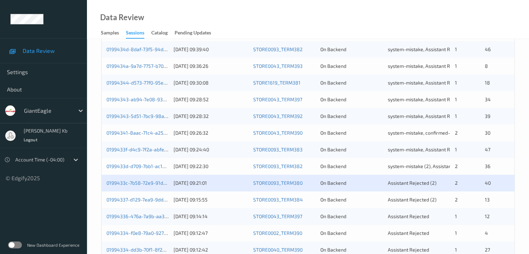
scroll to position [209, 0]
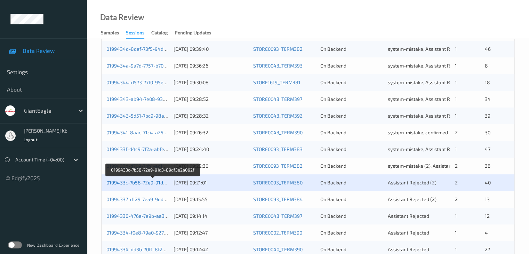
click at [148, 181] on link "0199433c-7b58-72e9-91d3-89df3e2a092f" at bounding box center [152, 182] width 93 height 6
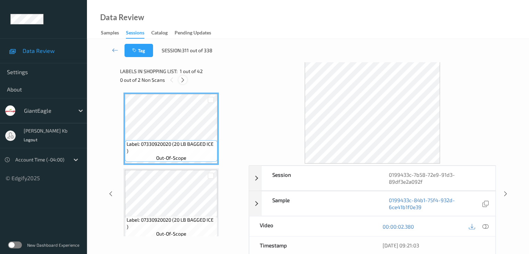
click at [181, 80] on icon at bounding box center [183, 80] width 6 height 6
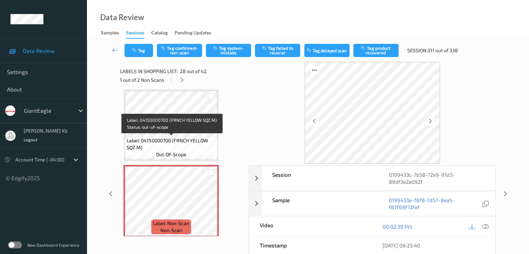
scroll to position [2009, 0]
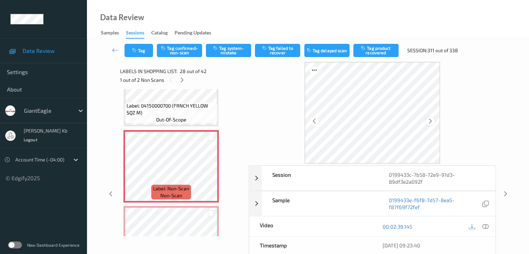
click at [432, 121] on icon at bounding box center [430, 121] width 6 height 6
click at [484, 226] on icon at bounding box center [485, 226] width 6 height 6
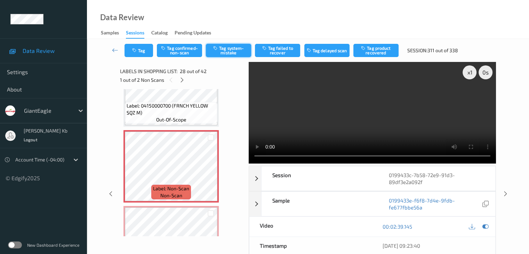
click at [233, 51] on button "Tag system-mistake" at bounding box center [228, 50] width 45 height 13
click at [144, 52] on button "Tag" at bounding box center [138, 50] width 29 height 13
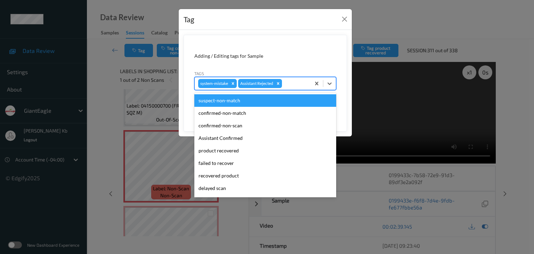
click at [298, 83] on div at bounding box center [295, 83] width 24 height 8
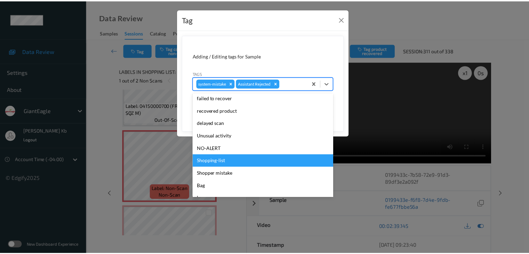
scroll to position [70, 0]
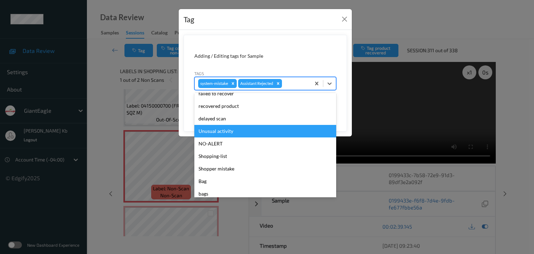
click at [225, 131] on div "Unusual activity" at bounding box center [265, 131] width 142 height 13
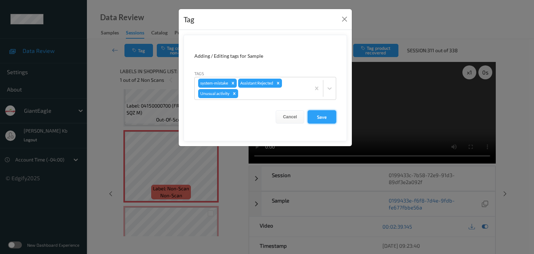
click at [326, 118] on button "Save" at bounding box center [322, 116] width 29 height 13
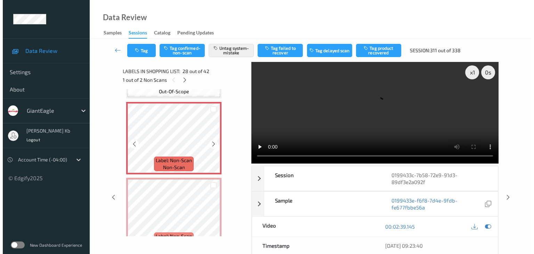
scroll to position [2078, 0]
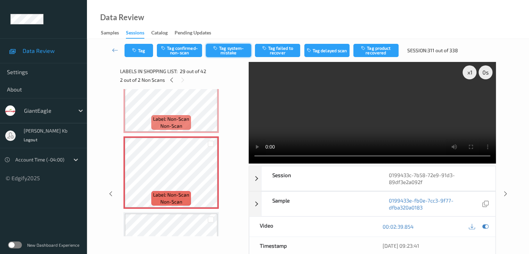
click at [229, 49] on button "Tag system-mistake" at bounding box center [228, 50] width 45 height 13
click at [146, 47] on button "Tag" at bounding box center [138, 50] width 29 height 13
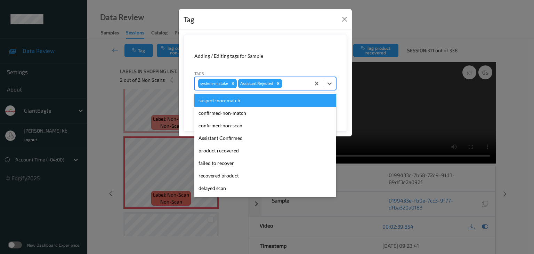
click at [298, 81] on div at bounding box center [295, 83] width 24 height 8
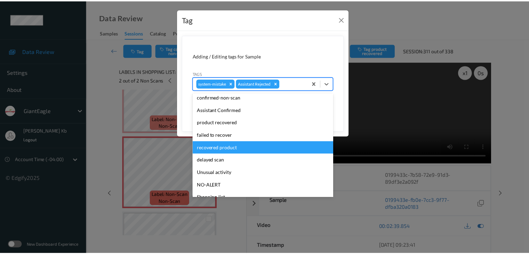
scroll to position [70, 0]
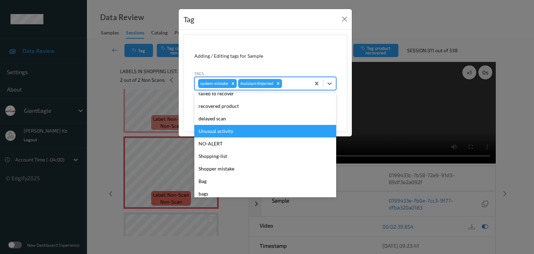
click at [225, 132] on div "Unusual activity" at bounding box center [265, 131] width 142 height 13
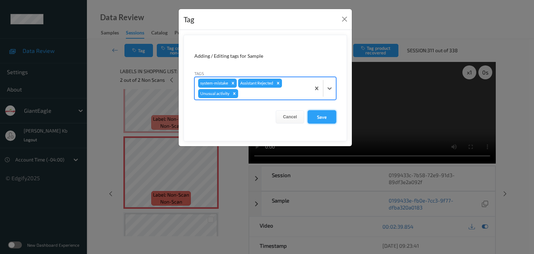
click at [324, 115] on button "Save" at bounding box center [322, 116] width 29 height 13
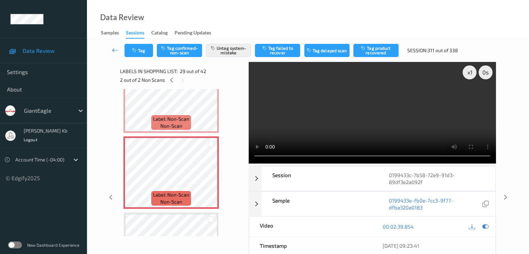
click at [114, 50] on icon at bounding box center [115, 50] width 6 height 7
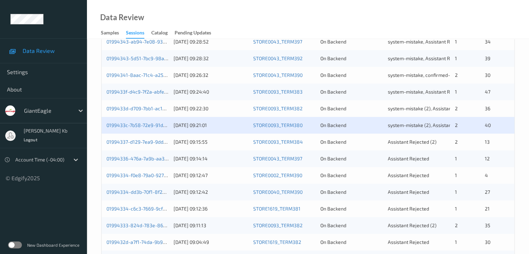
scroll to position [278, 0]
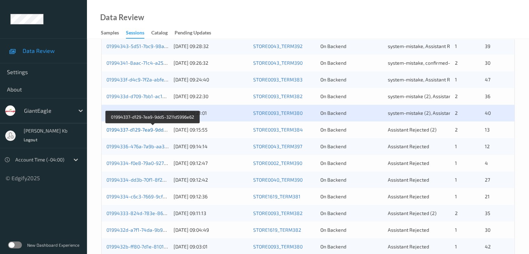
click at [143, 128] on link "01994337-d129-7ea9-9dd5-3211d5996e62" at bounding box center [153, 130] width 94 height 6
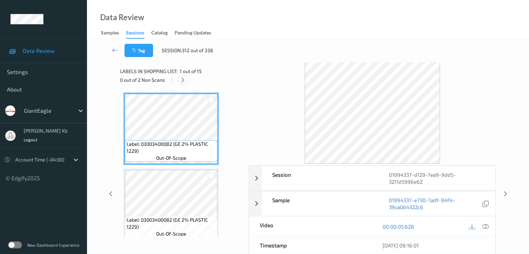
click at [181, 80] on icon at bounding box center [183, 80] width 6 height 6
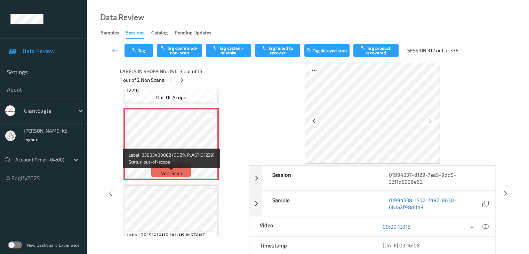
scroll to position [149, 0]
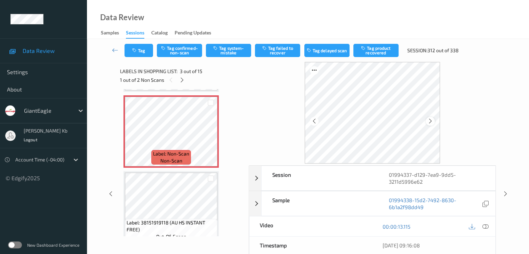
click at [431, 121] on icon at bounding box center [430, 121] width 6 height 6
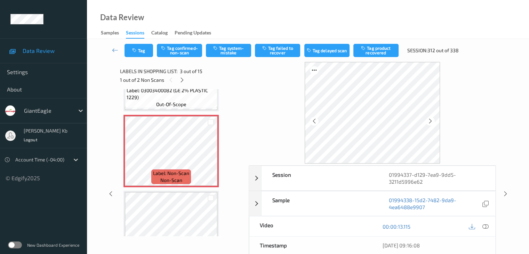
scroll to position [114, 0]
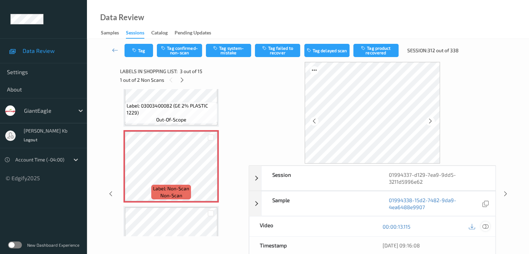
click at [484, 226] on icon at bounding box center [485, 226] width 6 height 6
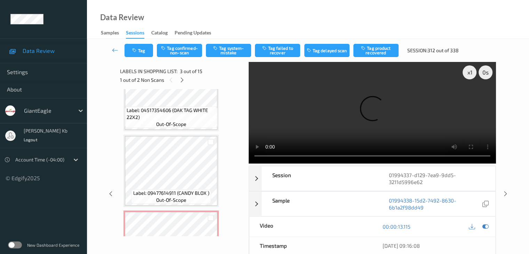
scroll to position [775, 0]
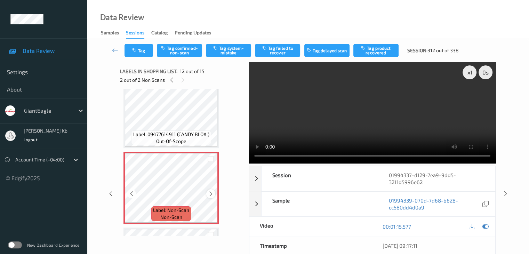
click at [209, 195] on icon at bounding box center [211, 194] width 6 height 6
click at [210, 194] on icon at bounding box center [211, 194] width 6 height 6
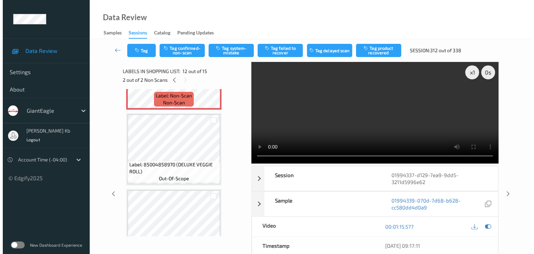
scroll to position [819, 0]
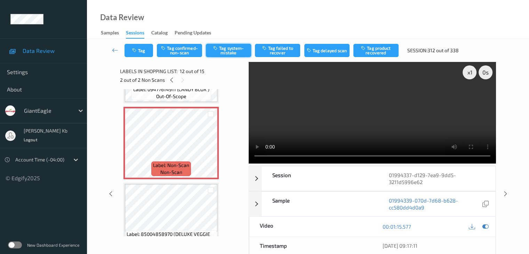
click at [228, 50] on button "Tag system-mistake" at bounding box center [228, 50] width 45 height 13
click at [144, 48] on button "Tag" at bounding box center [138, 50] width 29 height 13
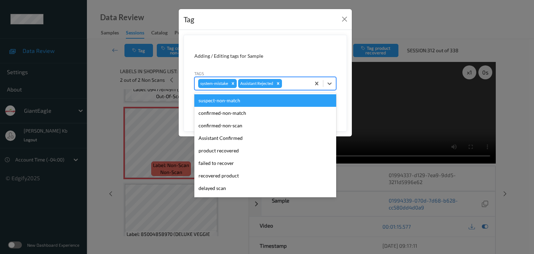
click at [297, 82] on div at bounding box center [295, 83] width 24 height 8
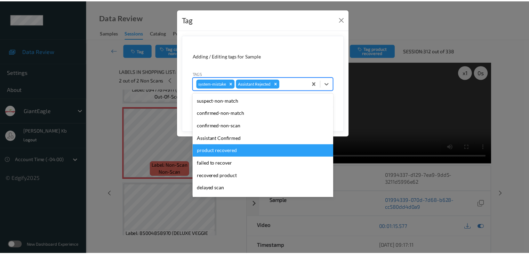
scroll to position [70, 0]
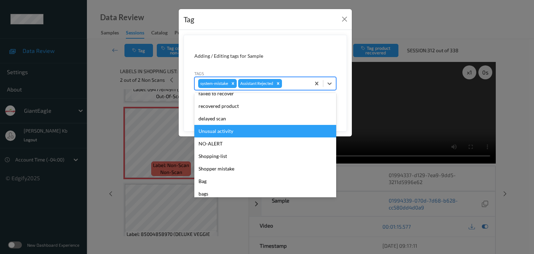
click at [220, 132] on div "Unusual activity" at bounding box center [265, 131] width 142 height 13
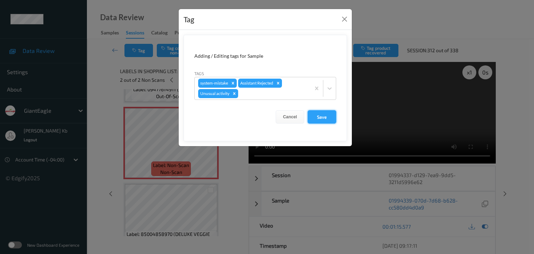
click at [324, 117] on button "Save" at bounding box center [322, 116] width 29 height 13
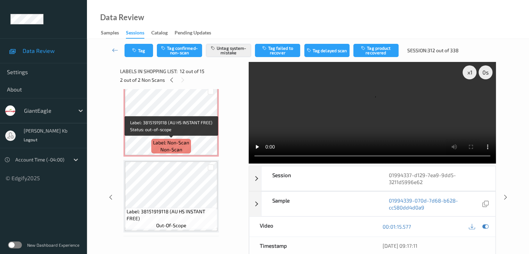
scroll to position [124, 0]
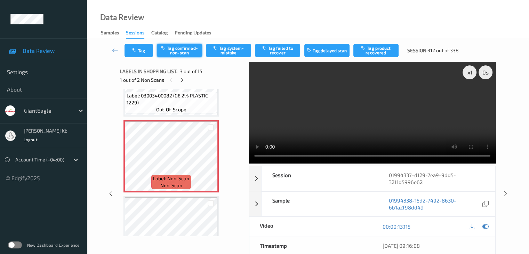
click at [188, 53] on button "Tag confirmed-non-scan" at bounding box center [179, 50] width 45 height 13
click at [373, 51] on button "Tag product recovered" at bounding box center [375, 50] width 45 height 13
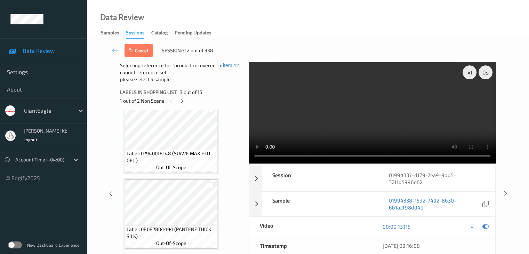
scroll to position [298, 0]
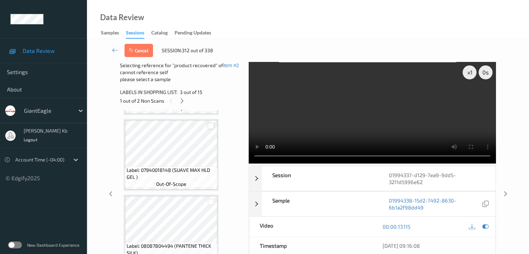
click at [210, 124] on div at bounding box center [211, 126] width 7 height 7
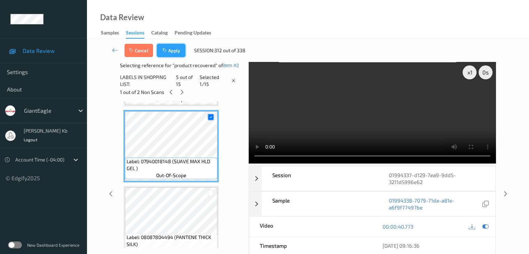
click at [171, 49] on button "Apply" at bounding box center [171, 50] width 29 height 13
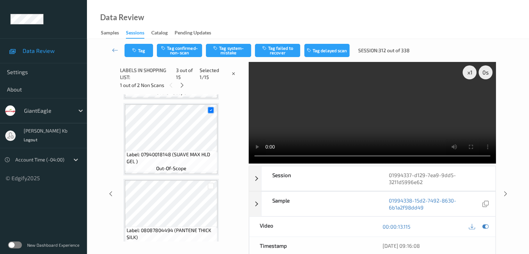
click at [171, 49] on button "Tag confirmed-non-scan" at bounding box center [179, 50] width 45 height 13
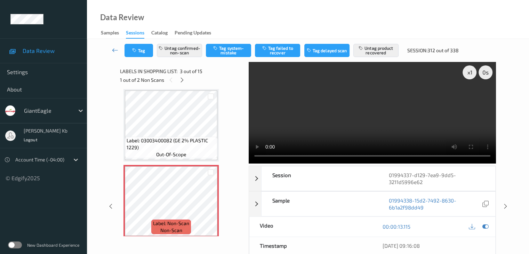
click at [114, 49] on icon at bounding box center [115, 50] width 6 height 7
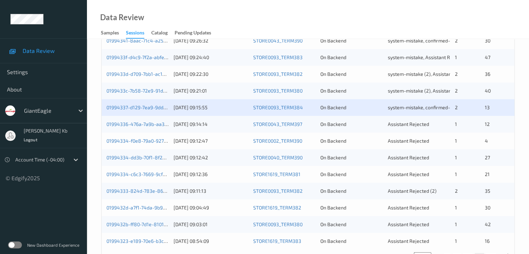
scroll to position [313, 0]
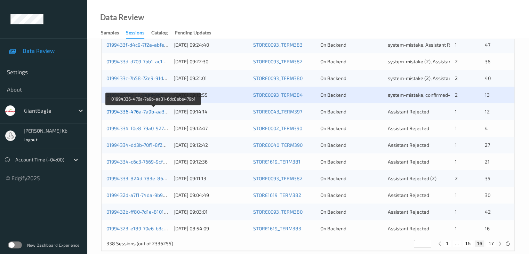
click at [135, 112] on link "01994336-476a-7a9b-aa31-6dc8ebe479b1" at bounding box center [153, 111] width 95 height 6
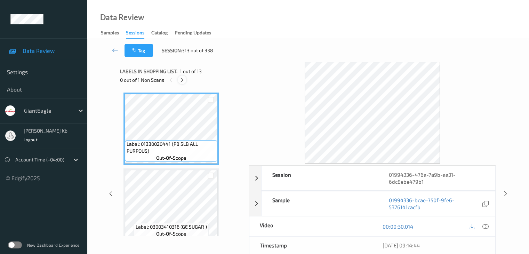
click at [181, 78] on icon at bounding box center [182, 80] width 6 height 6
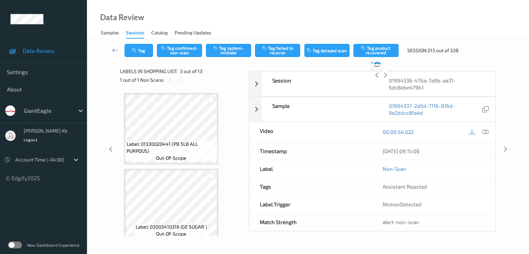
scroll to position [79, 0]
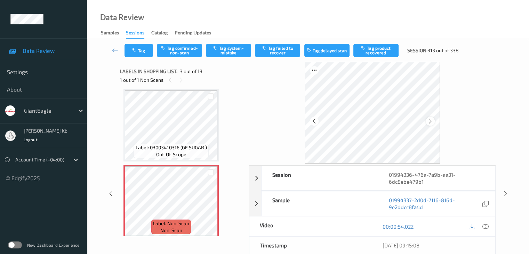
click at [428, 122] on icon at bounding box center [430, 121] width 6 height 6
click at [485, 227] on icon at bounding box center [485, 226] width 6 height 6
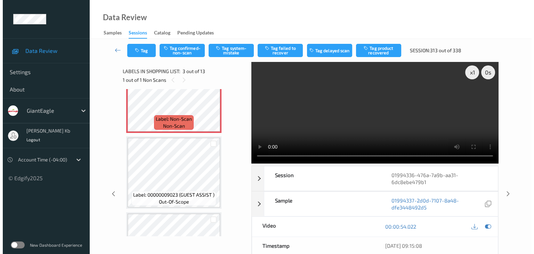
scroll to position [149, 0]
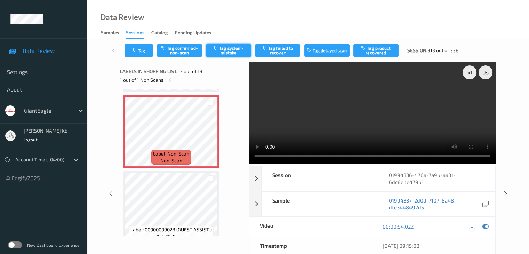
click at [235, 53] on button "Tag system-mistake" at bounding box center [228, 50] width 45 height 13
click at [142, 50] on button "Tag" at bounding box center [138, 50] width 29 height 13
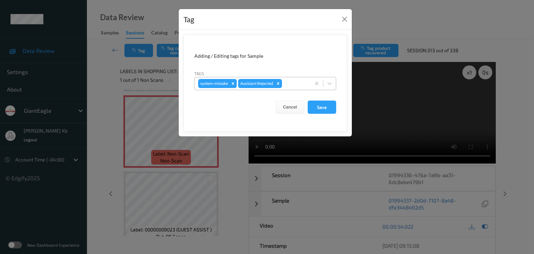
click at [288, 81] on div at bounding box center [295, 83] width 24 height 8
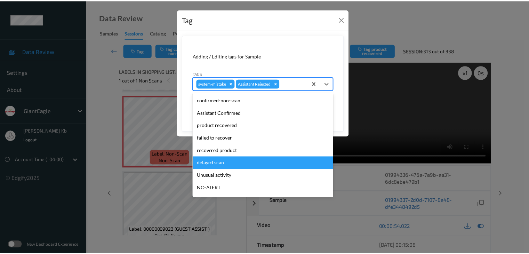
scroll to position [35, 0]
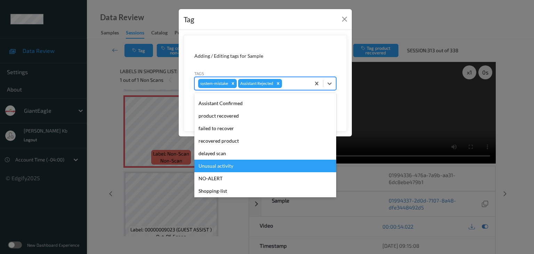
click at [231, 166] on div "Unusual activity" at bounding box center [265, 166] width 142 height 13
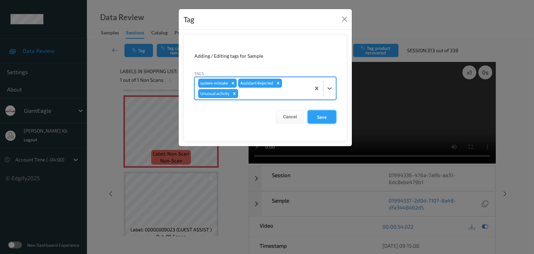
click at [325, 116] on button "Save" at bounding box center [322, 116] width 29 height 13
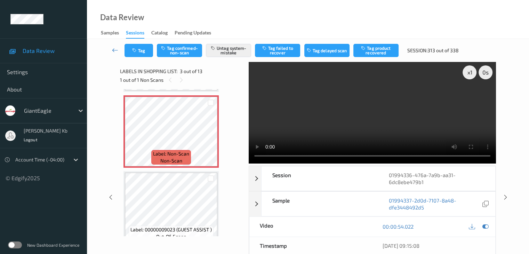
click at [115, 49] on icon at bounding box center [115, 50] width 6 height 7
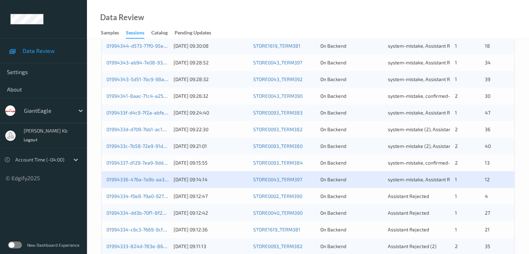
scroll to position [278, 0]
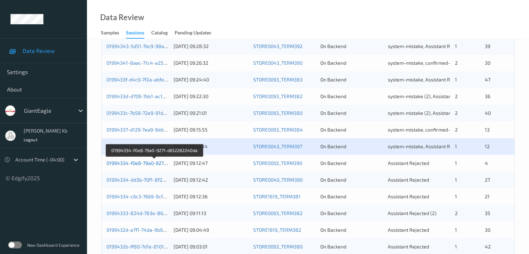
click at [147, 162] on link "01994334-f0e8-79a0-9271-d652282240da" at bounding box center [154, 163] width 96 height 6
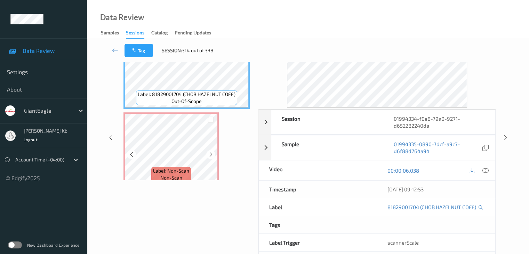
scroll to position [15, 0]
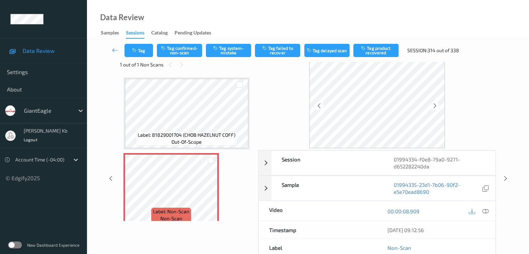
drag, startPoint x: 486, startPoint y: 209, endPoint x: 481, endPoint y: 208, distance: 4.6
click at [486, 209] on icon at bounding box center [485, 211] width 6 height 6
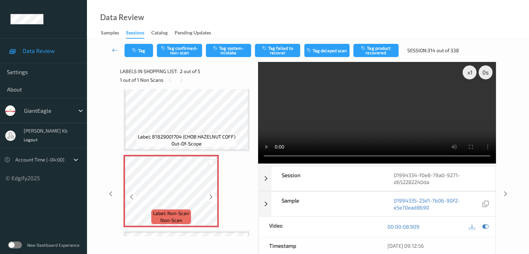
scroll to position [0, 0]
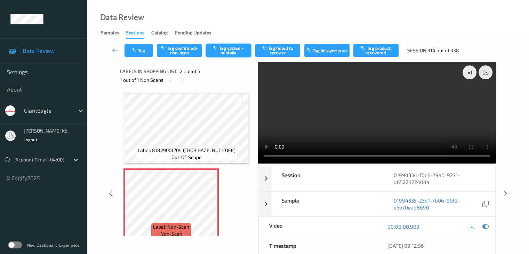
click at [232, 50] on button "Tag system-mistake" at bounding box center [228, 50] width 45 height 13
click at [115, 49] on icon at bounding box center [115, 50] width 6 height 7
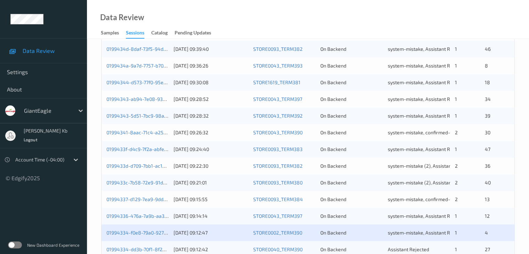
scroll to position [278, 0]
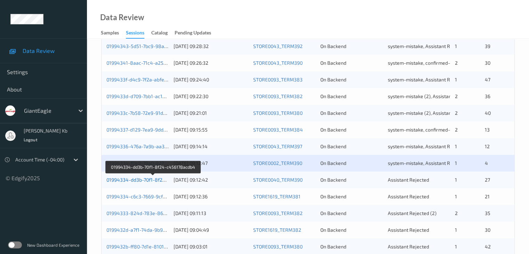
click at [145, 179] on link "01994334-dd3b-70f1-8f24-c456178acdb4" at bounding box center [153, 180] width 94 height 6
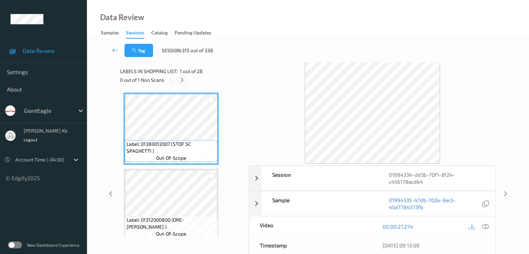
click at [181, 81] on icon at bounding box center [182, 80] width 6 height 6
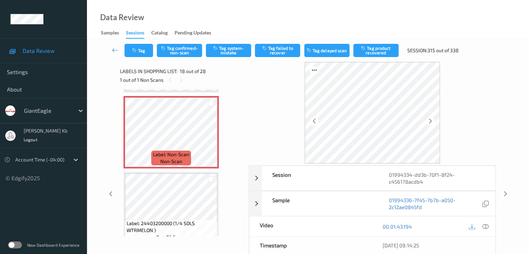
scroll to position [1286, 0]
click at [431, 120] on icon at bounding box center [430, 121] width 6 height 6
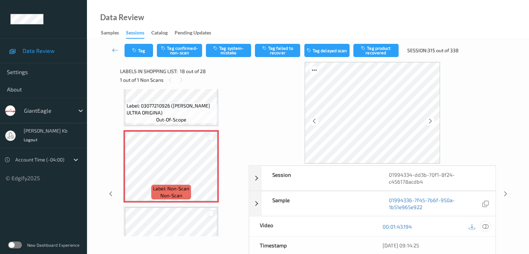
click at [486, 226] on icon at bounding box center [485, 226] width 6 height 6
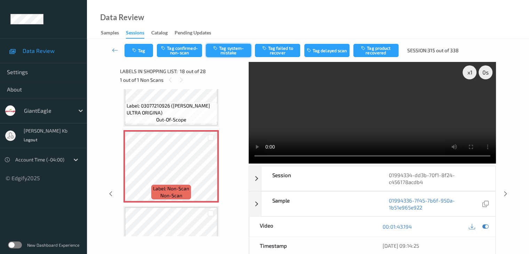
click at [229, 49] on button "Tag system-mistake" at bounding box center [228, 50] width 45 height 13
click at [147, 48] on button "Tag" at bounding box center [138, 50] width 29 height 13
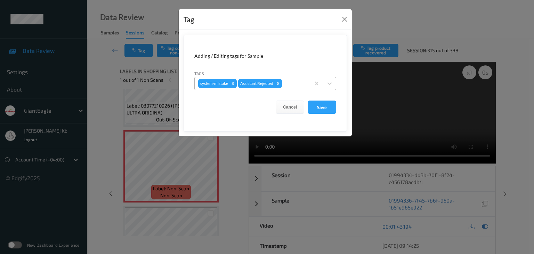
click at [295, 81] on div at bounding box center [295, 83] width 24 height 8
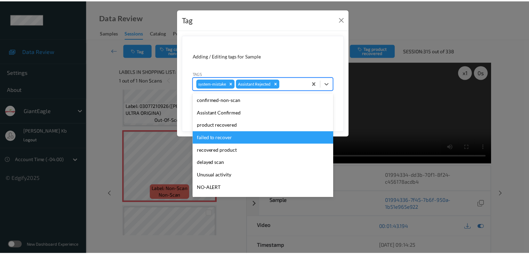
scroll to position [35, 0]
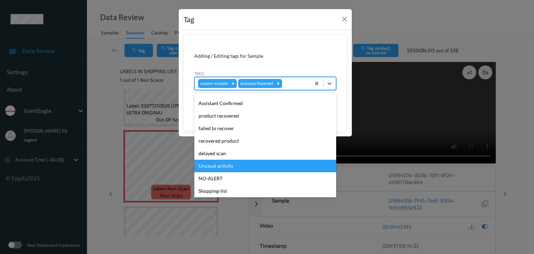
click at [220, 166] on div "Unusual activity" at bounding box center [265, 166] width 142 height 13
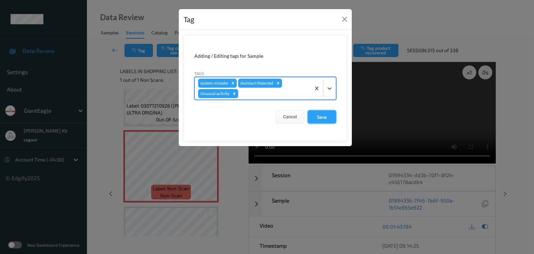
click at [323, 118] on button "Save" at bounding box center [322, 116] width 29 height 13
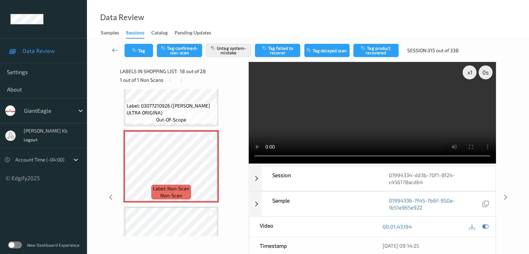
click at [114, 50] on icon at bounding box center [115, 50] width 6 height 7
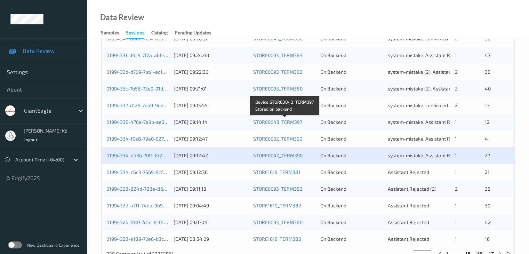
scroll to position [313, 0]
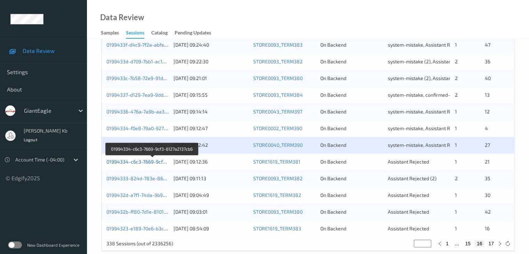
click at [140, 160] on link "01994334-c6c3-7669-9cf3-6127a2137cb6" at bounding box center [152, 162] width 92 height 6
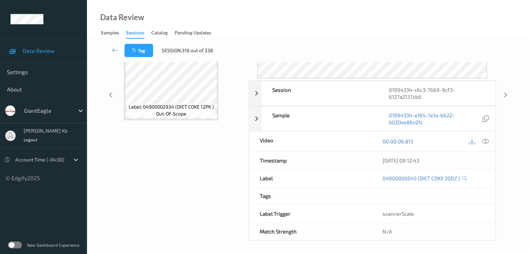
scroll to position [85, 0]
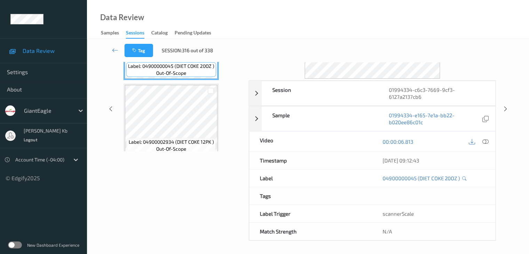
drag, startPoint x: 161, startPoint y: 0, endPoint x: 356, endPoint y: 20, distance: 195.4
click at [364, 21] on div "Data Review Samples Sessions Catalog Pending Updates" at bounding box center [308, 19] width 442 height 39
drag, startPoint x: 217, startPoint y: 0, endPoint x: 289, endPoint y: 9, distance: 72.8
click at [350, 21] on div "Data Review Samples Sessions Catalog Pending Updates" at bounding box center [308, 19] width 442 height 39
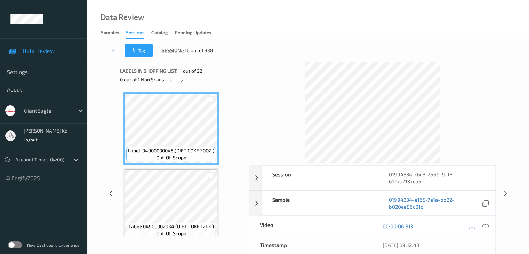
scroll to position [0, 0]
click at [183, 80] on icon at bounding box center [182, 80] width 6 height 6
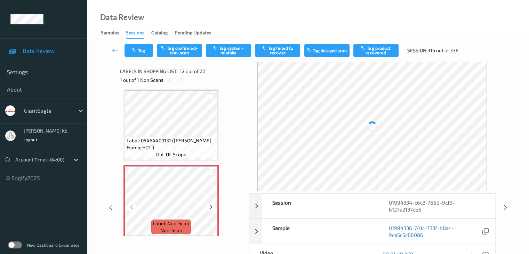
scroll to position [796, 0]
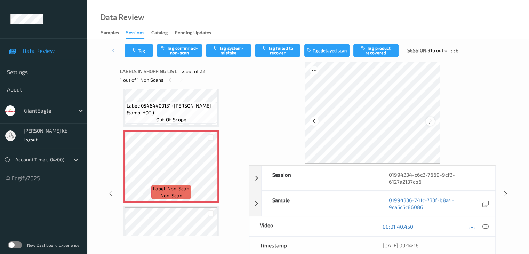
click at [429, 123] on icon at bounding box center [430, 121] width 6 height 6
click at [487, 225] on icon at bounding box center [485, 226] width 6 height 6
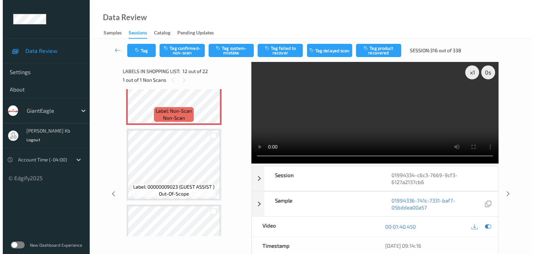
scroll to position [866, 0]
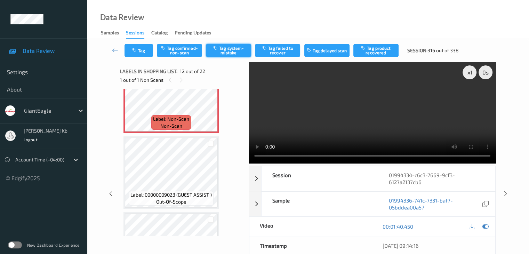
click at [226, 47] on button "Tag system-mistake" at bounding box center [228, 50] width 45 height 13
click at [139, 48] on button "Tag" at bounding box center [138, 50] width 29 height 13
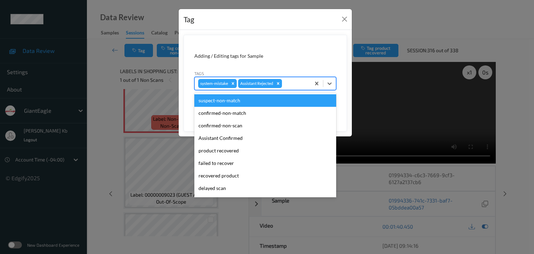
click at [293, 81] on div at bounding box center [295, 83] width 24 height 8
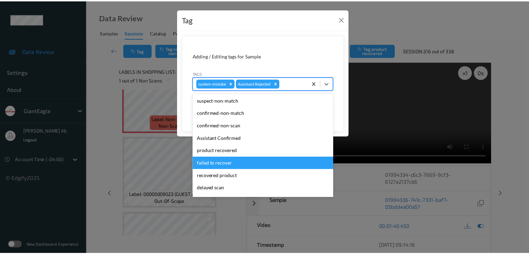
scroll to position [70, 0]
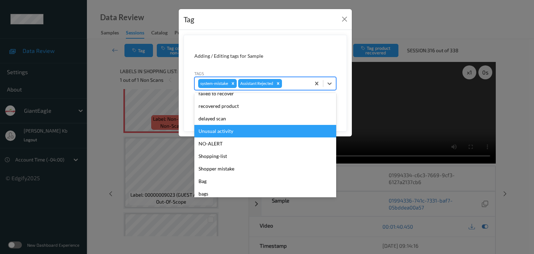
click at [235, 131] on div "Unusual activity" at bounding box center [265, 131] width 142 height 13
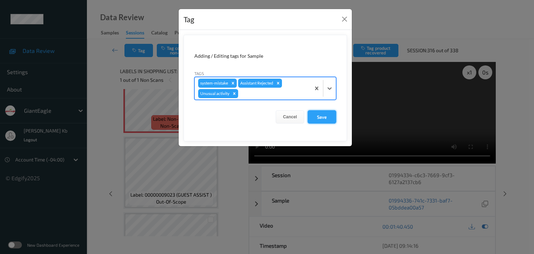
click at [323, 119] on button "Save" at bounding box center [322, 116] width 29 height 13
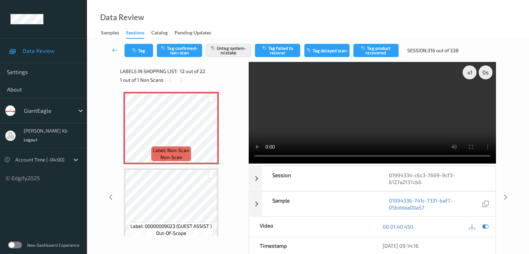
scroll to position [831, 0]
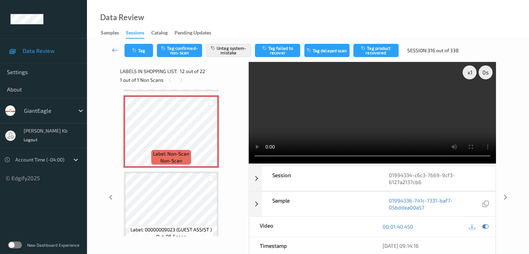
click at [115, 50] on icon at bounding box center [115, 50] width 6 height 7
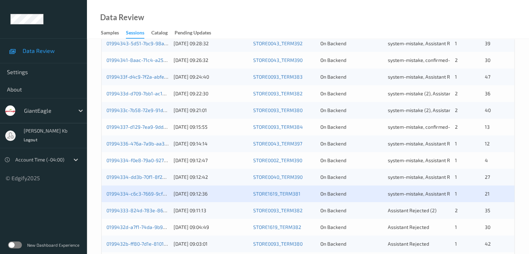
scroll to position [313, 0]
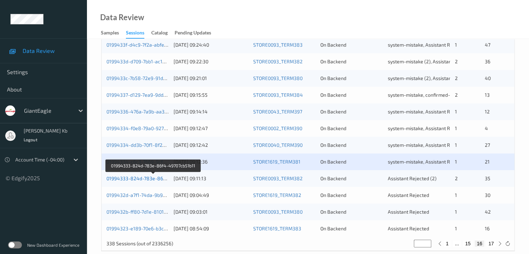
click at [147, 178] on link "01994333-824d-783e-86f4-49707cb51b11" at bounding box center [153, 178] width 94 height 6
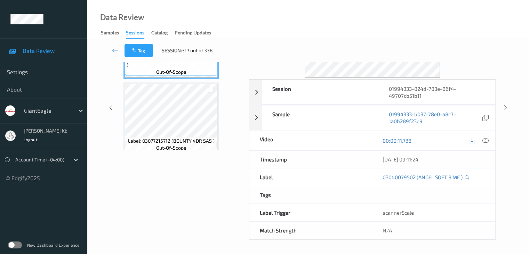
scroll to position [85, 0]
drag, startPoint x: 155, startPoint y: 0, endPoint x: 370, endPoint y: 23, distance: 215.8
click at [370, 23] on div "Data Review Samples Sessions Catalog Pending Updates" at bounding box center [308, 19] width 442 height 39
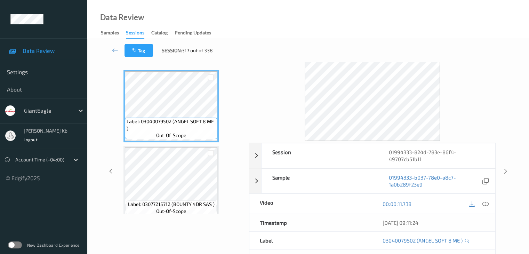
scroll to position [15, 0]
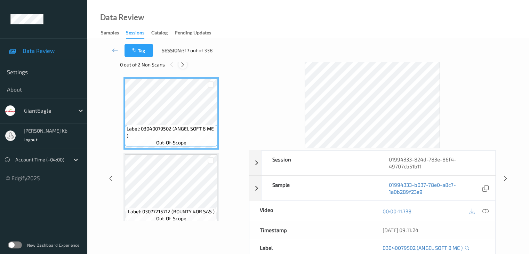
click at [184, 65] on icon at bounding box center [183, 65] width 6 height 6
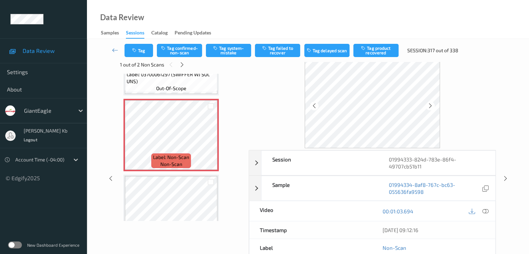
scroll to position [266, 0]
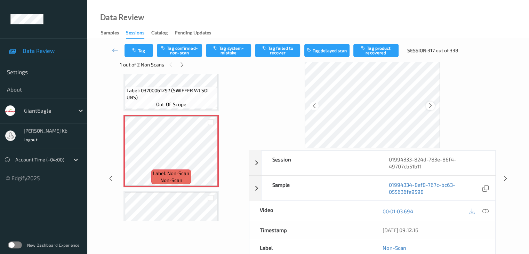
click at [428, 107] on icon at bounding box center [430, 106] width 6 height 6
click at [429, 107] on icon at bounding box center [430, 106] width 6 height 6
click at [488, 209] on div at bounding box center [484, 210] width 9 height 9
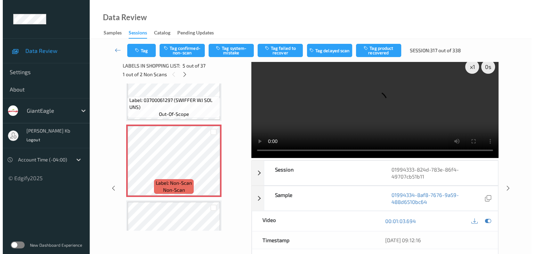
scroll to position [0, 0]
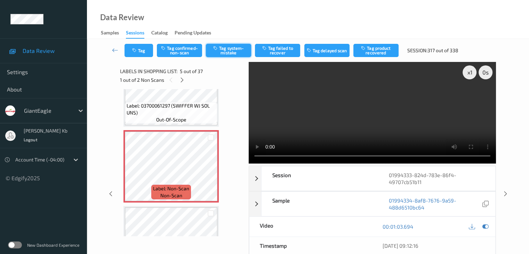
click at [228, 51] on button "Tag system-mistake" at bounding box center [228, 50] width 45 height 13
click at [139, 49] on button "Tag" at bounding box center [138, 50] width 29 height 13
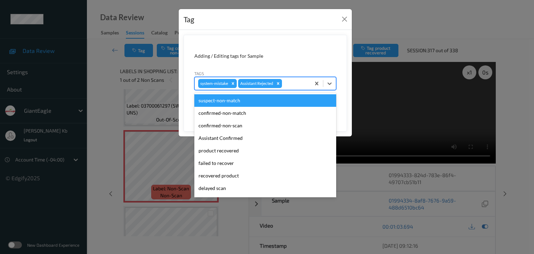
click at [292, 85] on div at bounding box center [295, 83] width 24 height 8
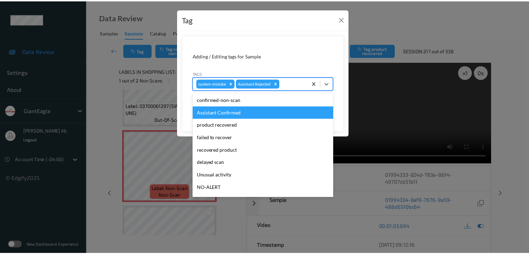
scroll to position [70, 0]
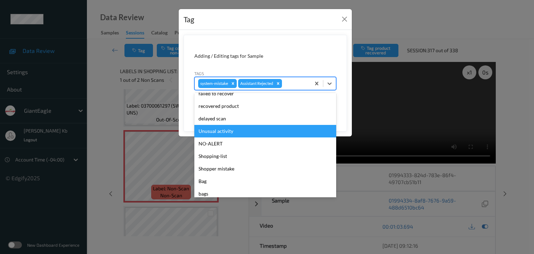
click at [219, 132] on div "Unusual activity" at bounding box center [265, 131] width 142 height 13
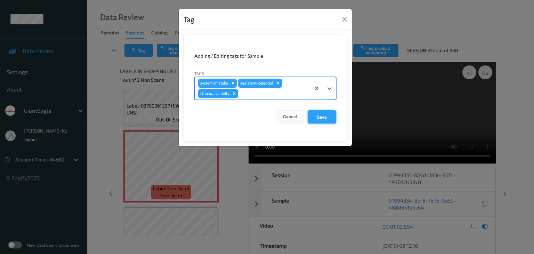
click at [321, 116] on button "Save" at bounding box center [322, 116] width 29 height 13
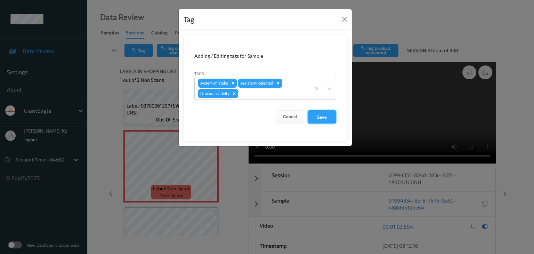
click at [321, 116] on button "Save" at bounding box center [322, 116] width 29 height 13
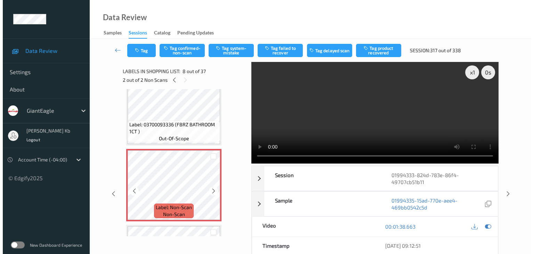
scroll to position [509, 0]
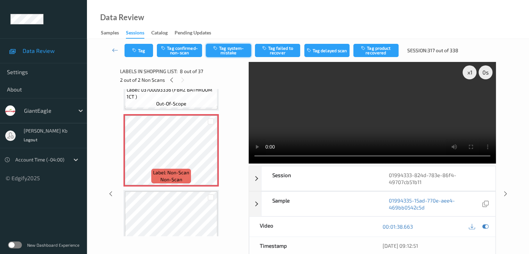
click at [234, 48] on button "Tag system-mistake" at bounding box center [228, 50] width 45 height 13
click at [148, 49] on button "Tag" at bounding box center [138, 50] width 29 height 13
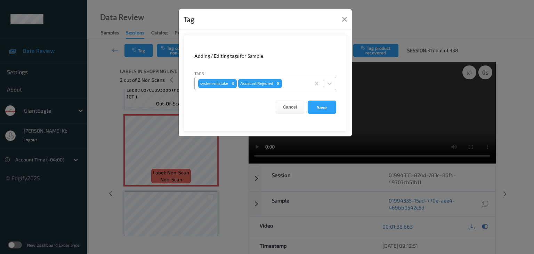
click at [292, 83] on div at bounding box center [295, 83] width 24 height 8
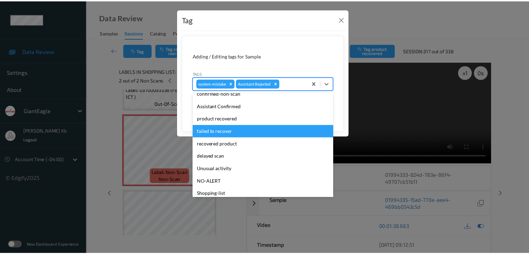
scroll to position [70, 0]
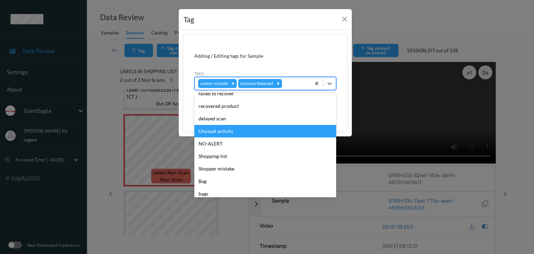
click at [228, 131] on div "Unusual activity" at bounding box center [265, 131] width 142 height 13
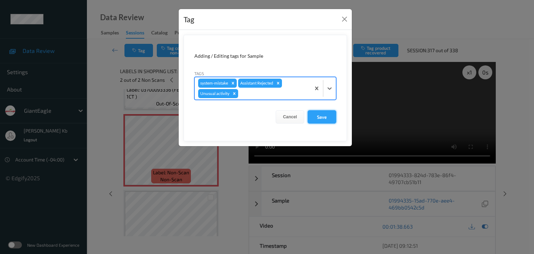
click at [324, 116] on button "Save" at bounding box center [322, 116] width 29 height 13
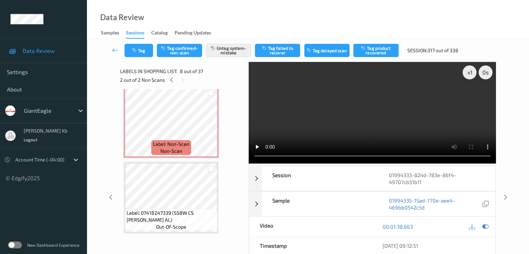
scroll to position [266, 0]
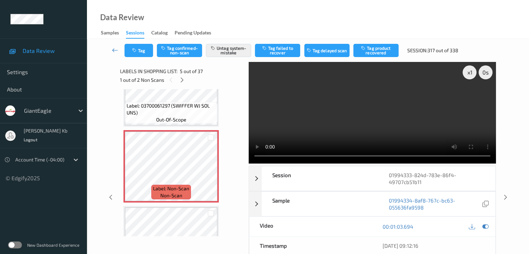
click at [113, 47] on icon at bounding box center [115, 50] width 6 height 7
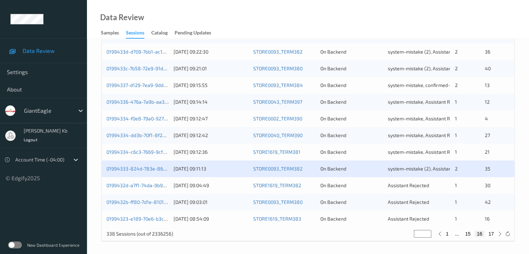
scroll to position [324, 0]
click at [152, 185] on link "0199432d-a7f1-74da-9b9d-ce102e91a575" at bounding box center [152, 184] width 92 height 6
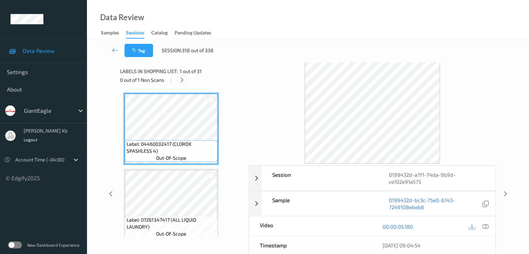
click at [184, 81] on icon at bounding box center [182, 80] width 6 height 6
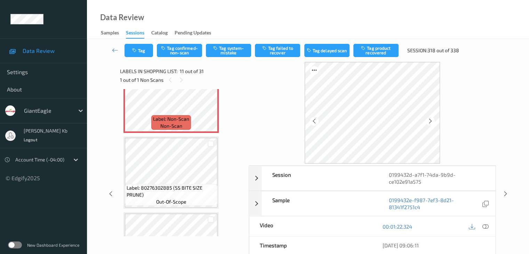
scroll to position [755, 0]
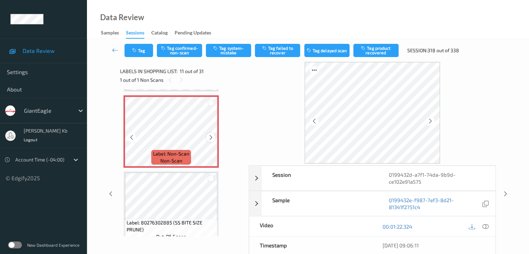
click at [211, 136] on icon at bounding box center [211, 137] width 6 height 6
click at [211, 138] on icon at bounding box center [211, 137] width 6 height 6
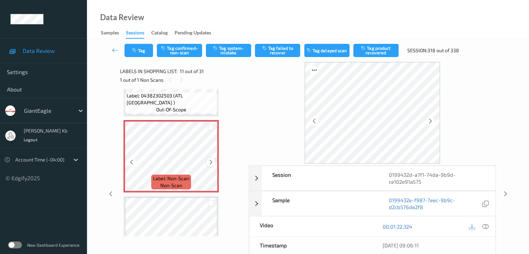
scroll to position [720, 0]
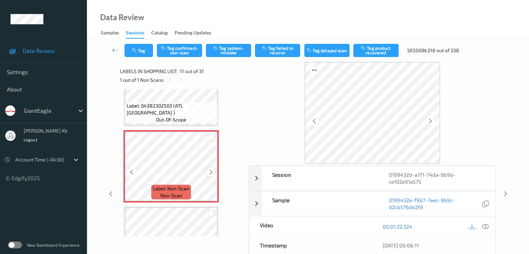
click at [210, 173] on icon at bounding box center [211, 172] width 6 height 6
click at [210, 174] on icon at bounding box center [211, 172] width 6 height 6
click at [211, 173] on icon at bounding box center [211, 172] width 6 height 6
click at [211, 175] on icon at bounding box center [211, 172] width 6 height 6
click at [211, 174] on icon at bounding box center [211, 172] width 6 height 6
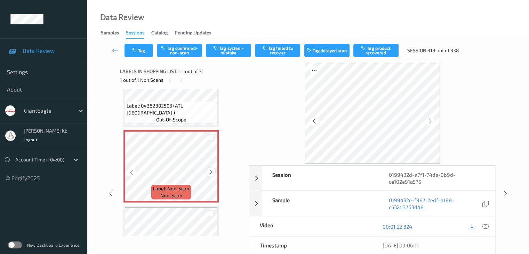
click at [209, 171] on icon at bounding box center [211, 172] width 6 height 6
click at [212, 172] on icon at bounding box center [211, 172] width 6 height 6
click at [428, 121] on icon at bounding box center [430, 121] width 6 height 6
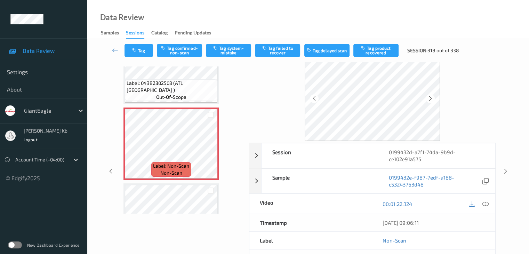
scroll to position [35, 0]
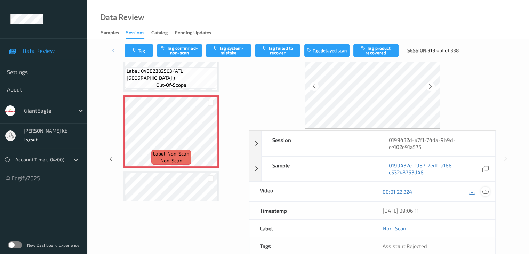
click at [484, 191] on icon at bounding box center [485, 191] width 6 height 6
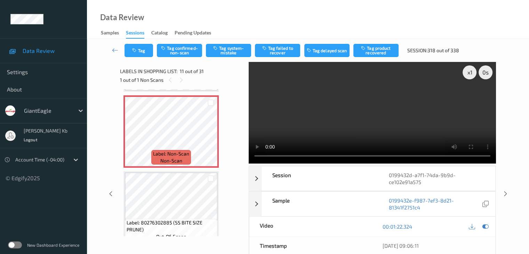
scroll to position [720, 0]
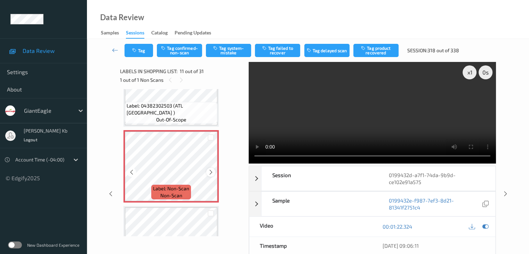
click at [210, 171] on icon at bounding box center [211, 172] width 6 height 6
click at [209, 173] on icon at bounding box center [211, 172] width 6 height 6
click at [190, 50] on button "Tag confirmed-non-scan" at bounding box center [179, 50] width 45 height 13
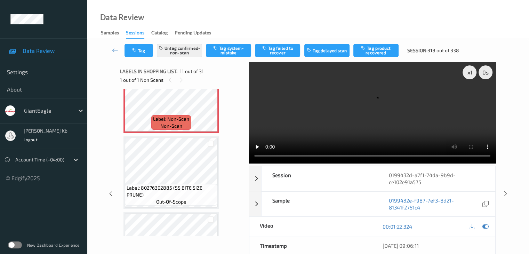
scroll to position [755, 0]
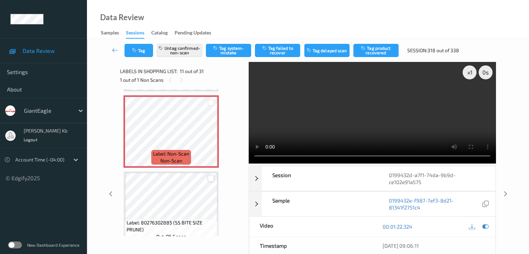
click at [210, 178] on div at bounding box center [211, 178] width 7 height 7
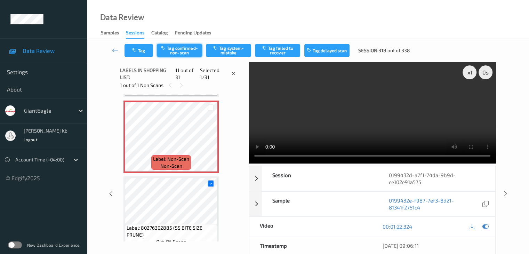
click at [189, 50] on button "Tag confirmed-non-scan" at bounding box center [179, 50] width 45 height 13
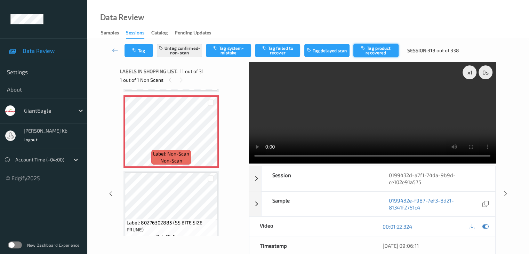
click at [380, 50] on button "Tag product recovered" at bounding box center [375, 50] width 45 height 13
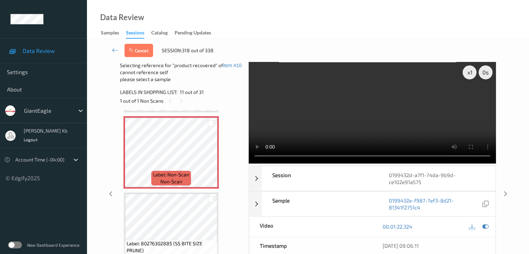
scroll to position [790, 0]
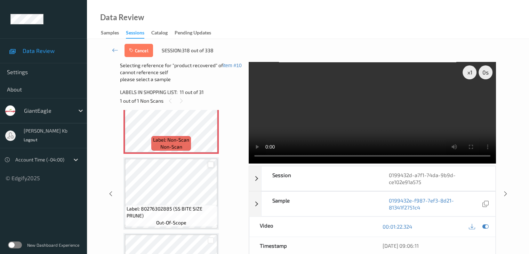
click at [211, 164] on div at bounding box center [211, 164] width 7 height 7
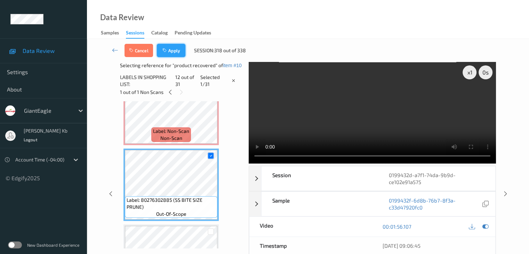
click at [176, 51] on button "Apply" at bounding box center [171, 50] width 29 height 13
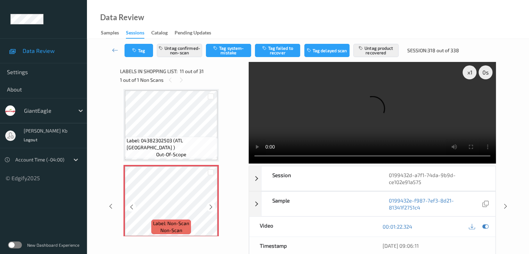
scroll to position [651, 0]
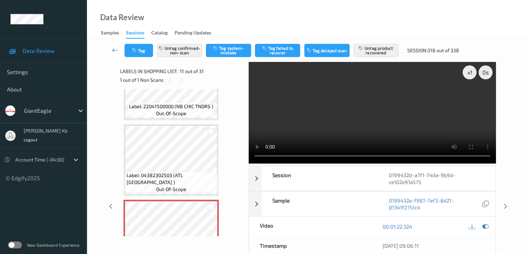
click at [114, 49] on icon at bounding box center [115, 50] width 6 height 7
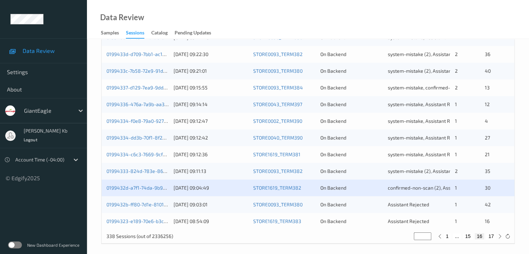
scroll to position [324, 0]
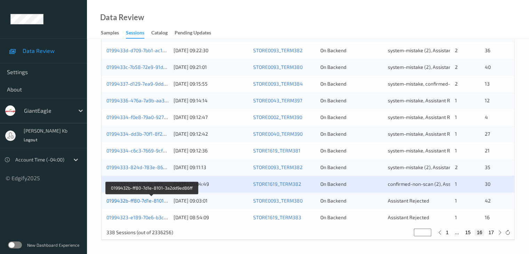
click at [149, 201] on link "0199432b-ff80-7d1e-8101-3a2dd9ed86ff" at bounding box center [151, 200] width 91 height 6
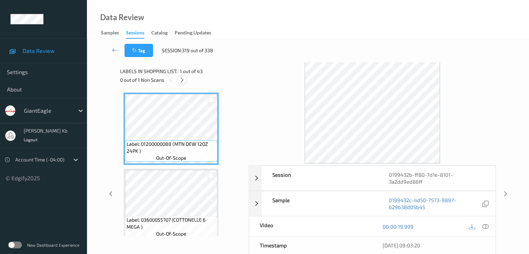
click at [183, 80] on icon at bounding box center [182, 80] width 6 height 6
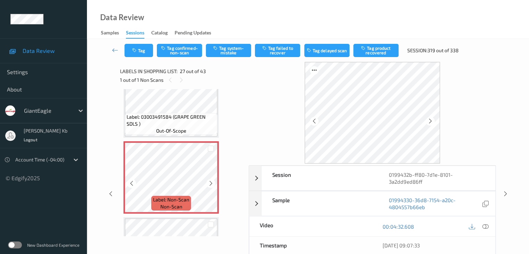
scroll to position [1933, 0]
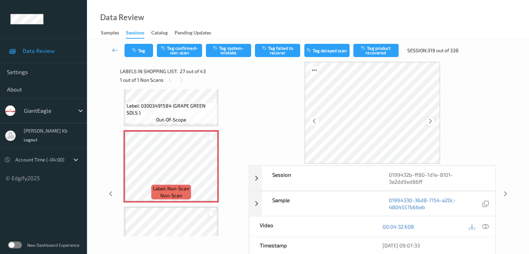
click at [432, 121] on icon at bounding box center [430, 121] width 6 height 6
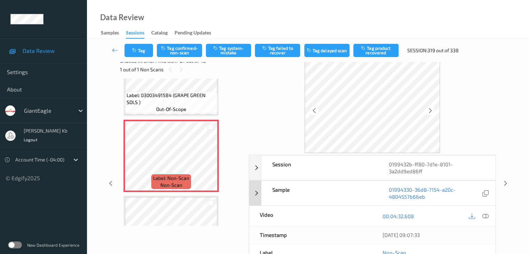
scroll to position [0, 0]
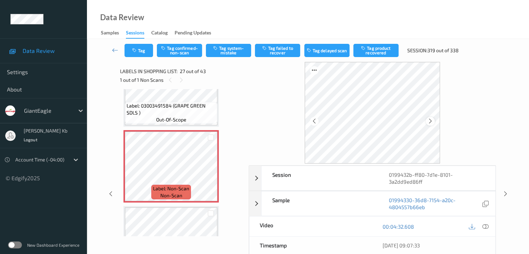
click at [431, 120] on icon at bounding box center [430, 121] width 6 height 6
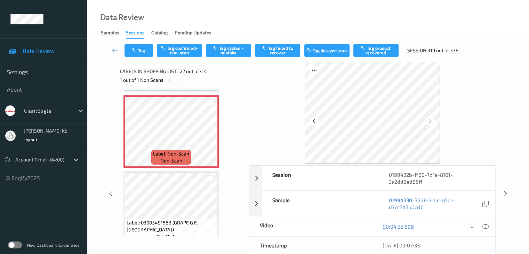
drag, startPoint x: 486, startPoint y: 225, endPoint x: 482, endPoint y: 225, distance: 4.6
click at [486, 225] on icon at bounding box center [485, 226] width 6 height 6
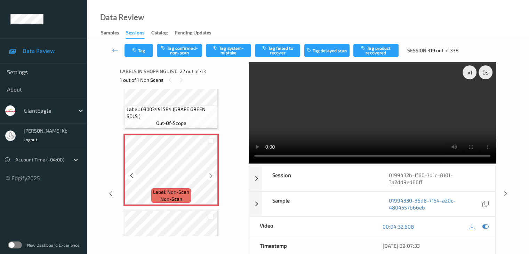
scroll to position [1933, 0]
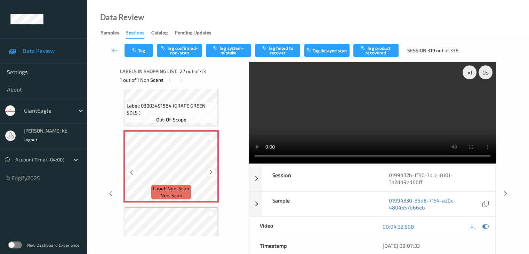
click at [213, 172] on icon at bounding box center [211, 172] width 6 height 6
click at [211, 173] on icon at bounding box center [211, 172] width 6 height 6
click at [232, 53] on button "Tag system-mistake" at bounding box center [228, 50] width 45 height 13
click at [146, 50] on button "Tag" at bounding box center [138, 50] width 29 height 13
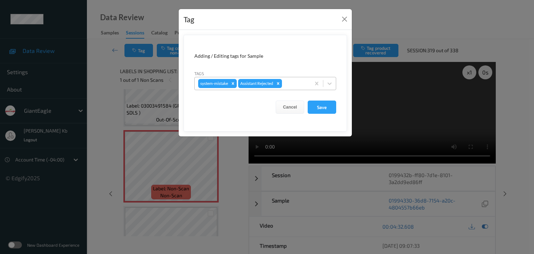
click at [293, 81] on div at bounding box center [295, 83] width 24 height 8
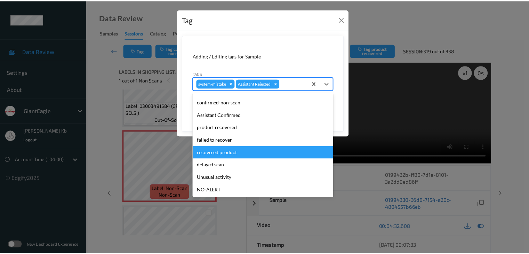
scroll to position [35, 0]
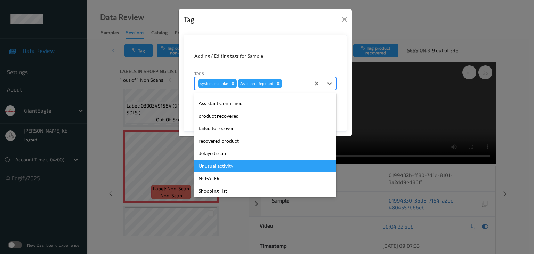
click at [220, 165] on div "Unusual activity" at bounding box center [265, 166] width 142 height 13
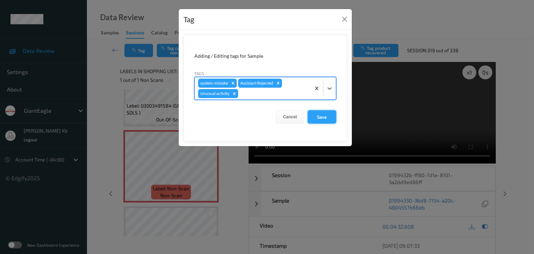
click at [322, 115] on button "Save" at bounding box center [322, 116] width 29 height 13
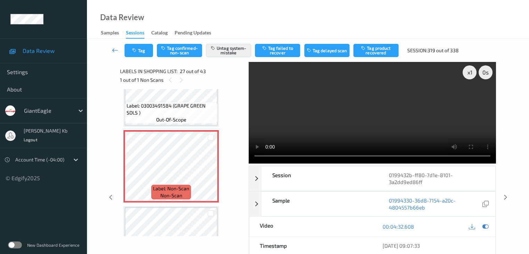
click at [115, 50] on icon at bounding box center [115, 50] width 6 height 7
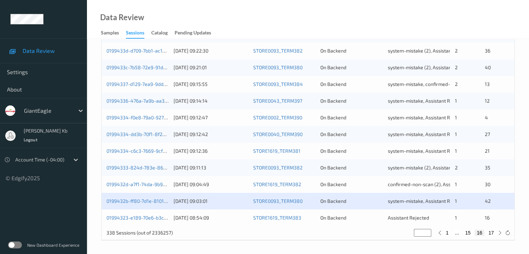
scroll to position [324, 0]
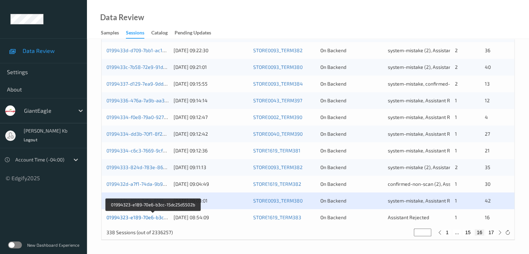
click at [149, 217] on link "01994323-e189-70e6-b3cc-15dc25d5502b" at bounding box center [153, 217] width 94 height 6
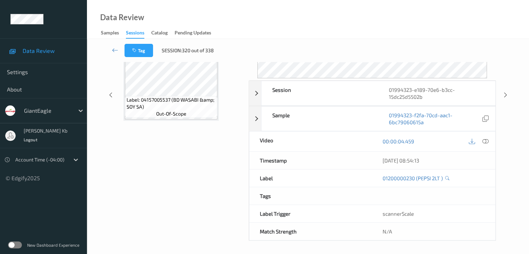
scroll to position [85, 0]
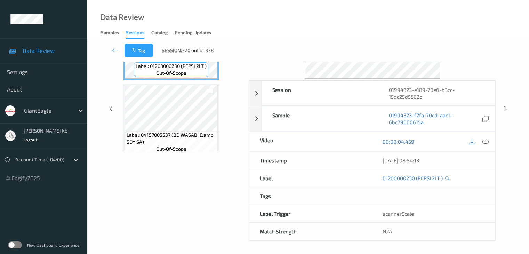
drag, startPoint x: 159, startPoint y: 1, endPoint x: 304, endPoint y: 8, distance: 145.5
click at [399, 20] on div "Data Review Samples Sessions Catalog Pending Updates" at bounding box center [308, 19] width 442 height 39
click at [113, 51] on icon at bounding box center [115, 50] width 6 height 7
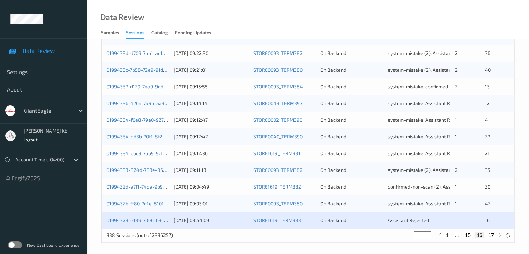
scroll to position [324, 0]
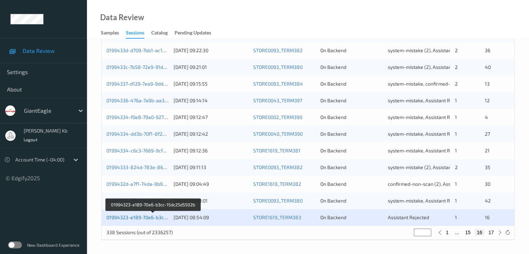
click at [145, 216] on link "01994323-e189-70e6-b3cc-15dc25d5502b" at bounding box center [153, 217] width 94 height 6
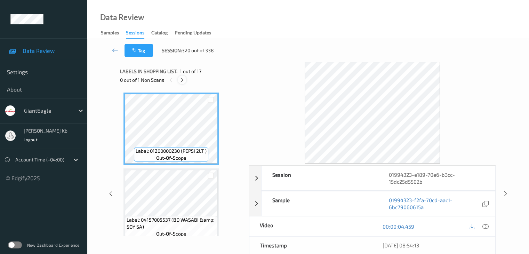
click at [183, 80] on icon at bounding box center [182, 80] width 6 height 6
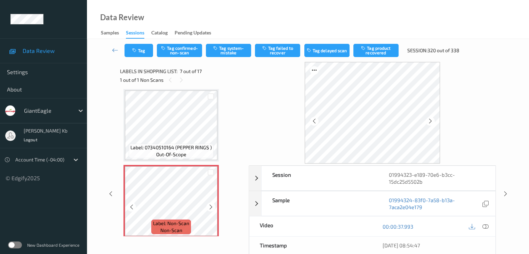
scroll to position [417, 0]
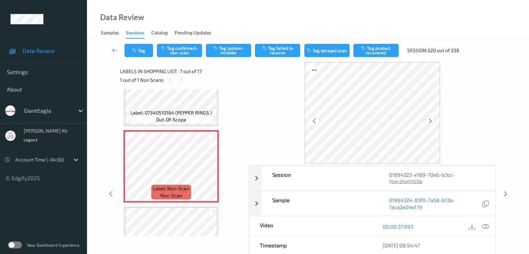
click at [431, 119] on icon at bounding box center [430, 121] width 6 height 6
click at [487, 226] on icon at bounding box center [485, 226] width 6 height 6
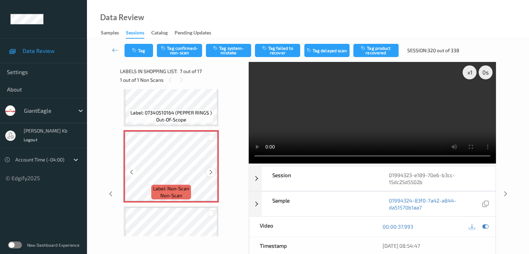
click at [210, 171] on icon at bounding box center [211, 172] width 6 height 6
click at [211, 171] on icon at bounding box center [211, 172] width 6 height 6
click at [229, 49] on button "Tag system-mistake" at bounding box center [228, 50] width 45 height 13
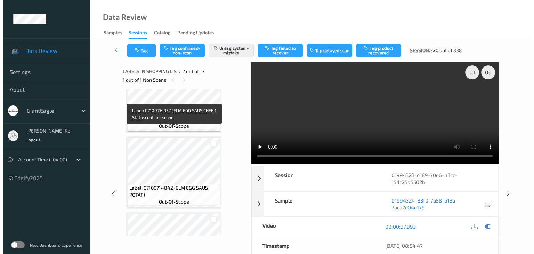
scroll to position [730, 0]
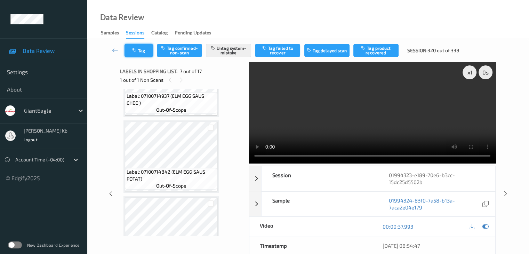
click at [143, 51] on button "Tag" at bounding box center [138, 50] width 29 height 13
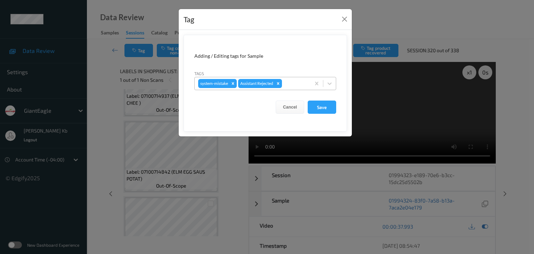
click at [295, 84] on div at bounding box center [295, 83] width 24 height 8
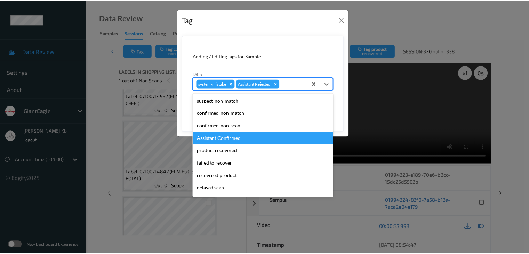
scroll to position [74, 0]
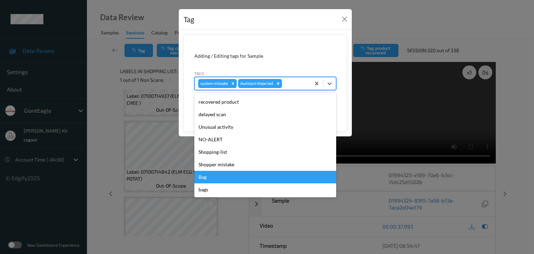
click at [203, 176] on div "Bag" at bounding box center [265, 177] width 142 height 13
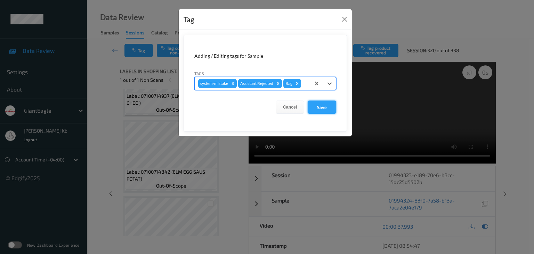
click at [319, 105] on button "Save" at bounding box center [322, 106] width 29 height 13
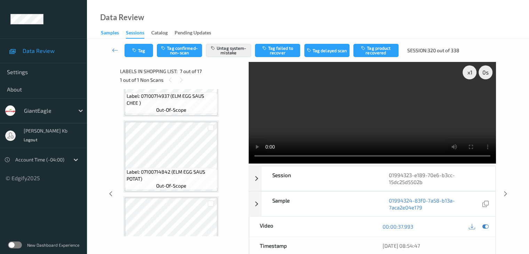
drag, startPoint x: 115, startPoint y: 50, endPoint x: 115, endPoint y: 38, distance: 12.9
click at [115, 50] on icon at bounding box center [115, 50] width 6 height 7
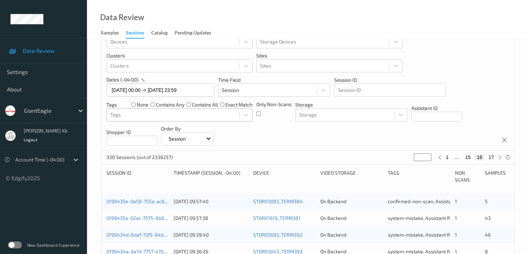
scroll to position [11, 0]
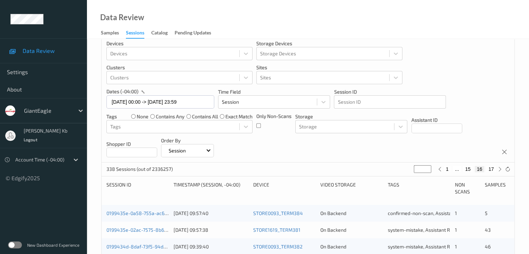
click at [468, 170] on button "15" at bounding box center [468, 169] width 10 height 6
type input "**"
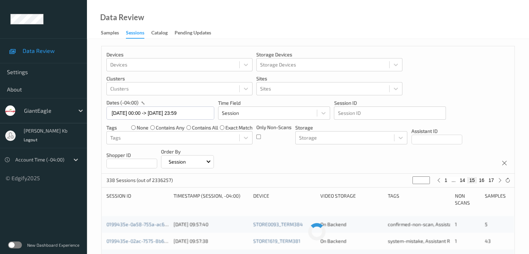
click at [462, 181] on button "14" at bounding box center [462, 180] width 10 height 6
type input "**"
click at [453, 181] on button "13" at bounding box center [454, 180] width 10 height 6
type input "**"
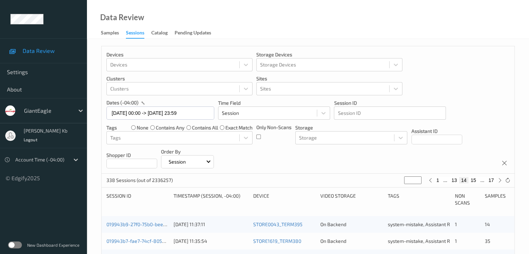
type input "**"
click at [454, 180] on button "12" at bounding box center [454, 180] width 10 height 6
type input "**"
click at [454, 179] on button "11" at bounding box center [454, 180] width 10 height 6
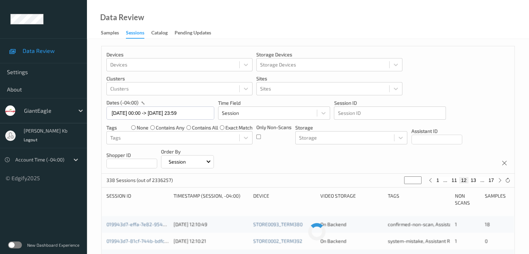
type input "**"
click at [455, 179] on button "10" at bounding box center [454, 180] width 10 height 6
type input "**"
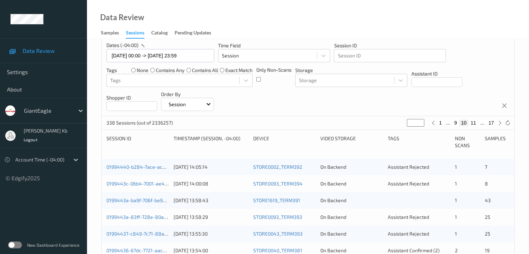
scroll to position [70, 0]
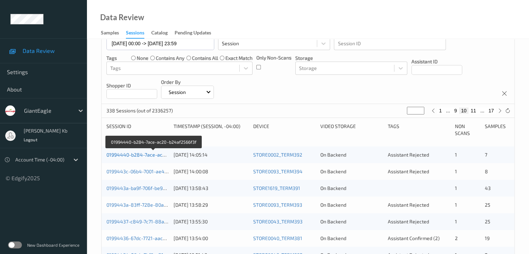
click at [138, 155] on link "01994440-b284-7ace-ac20-b24af2566f3f" at bounding box center [153, 155] width 94 height 6
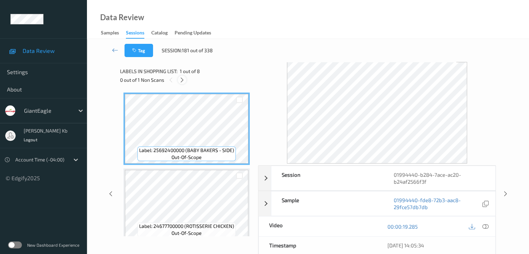
click at [184, 80] on icon at bounding box center [182, 80] width 6 height 6
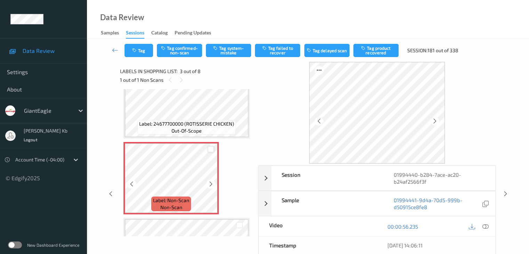
scroll to position [114, 0]
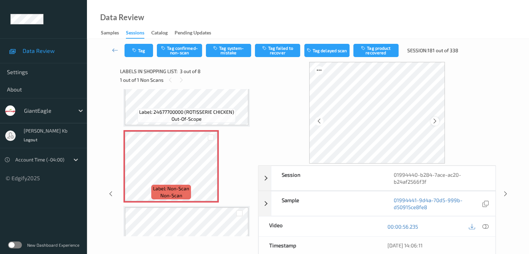
click at [436, 121] on icon at bounding box center [435, 121] width 6 height 6
click at [487, 226] on icon at bounding box center [485, 226] width 6 height 6
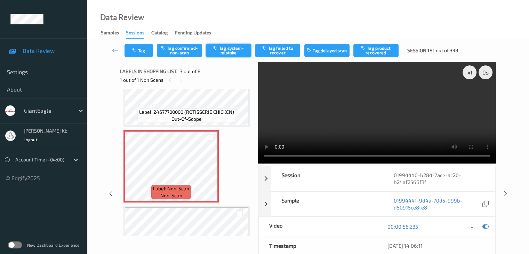
click at [229, 50] on button "Tag system-mistake" at bounding box center [228, 50] width 45 height 13
click at [147, 50] on button "Tag" at bounding box center [138, 50] width 29 height 13
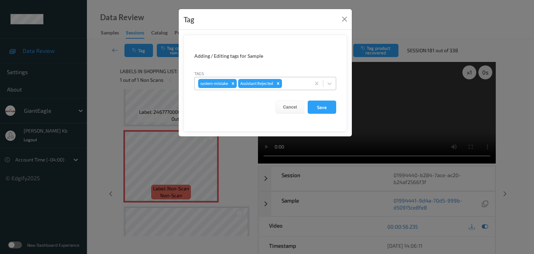
click at [295, 85] on div at bounding box center [295, 83] width 24 height 8
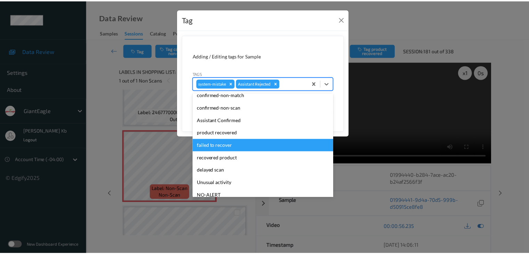
scroll to position [35, 0]
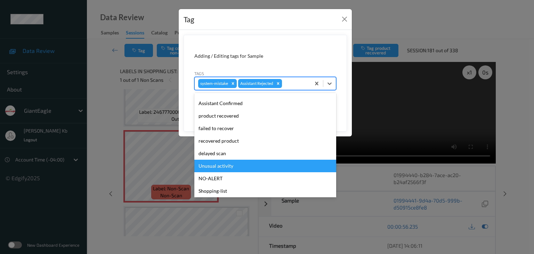
click at [221, 164] on div "Unusual activity" at bounding box center [265, 166] width 142 height 13
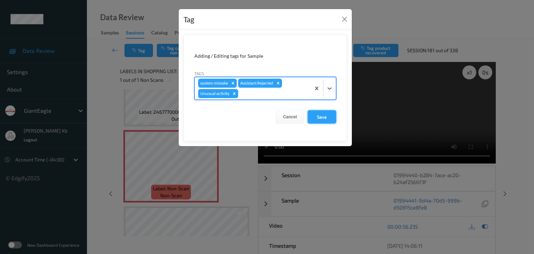
click at [325, 116] on button "Save" at bounding box center [322, 116] width 29 height 13
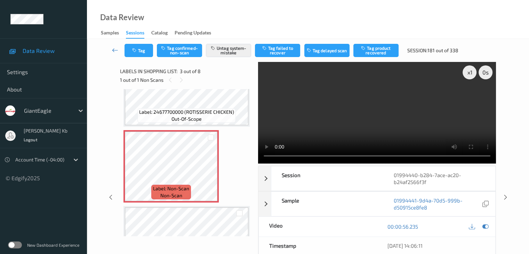
click at [116, 50] on icon at bounding box center [115, 50] width 6 height 7
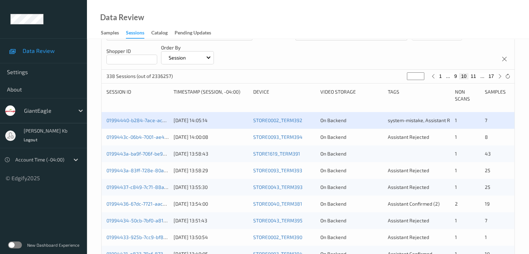
scroll to position [104, 0]
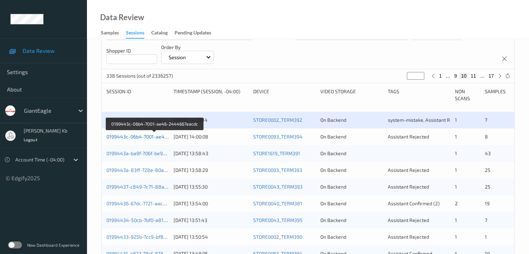
click at [151, 136] on link "0199443c-06b4-7001-ae46-2444667eacdc" at bounding box center [154, 136] width 96 height 6
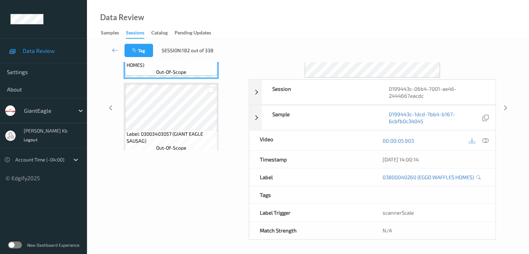
scroll to position [85, 0]
drag, startPoint x: 161, startPoint y: 0, endPoint x: 209, endPoint y: 0, distance: 47.3
click at [324, 25] on div "Data Review Samples Sessions Catalog Pending Updates" at bounding box center [308, 19] width 442 height 39
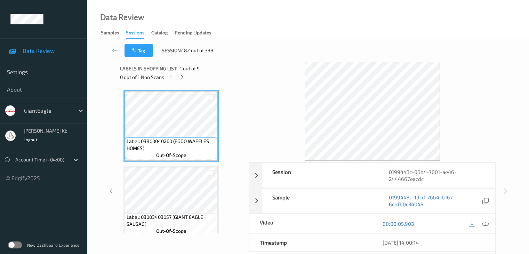
scroll to position [0, 0]
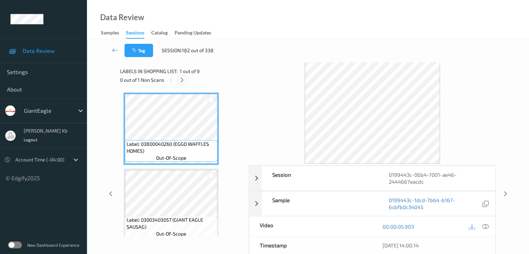
click at [181, 80] on icon at bounding box center [182, 80] width 6 height 6
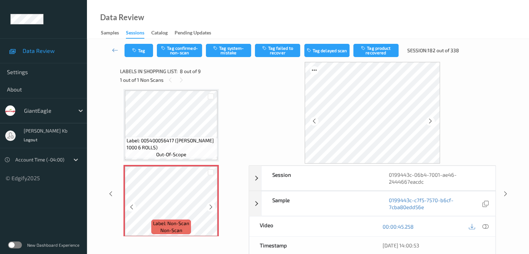
scroll to position [493, 0]
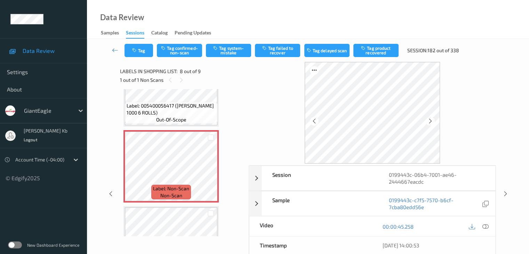
click at [486, 225] on icon at bounding box center [485, 226] width 6 height 6
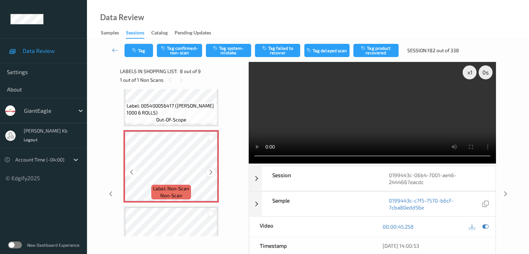
click at [210, 172] on icon at bounding box center [211, 172] width 6 height 6
click at [209, 170] on icon at bounding box center [211, 172] width 6 height 6
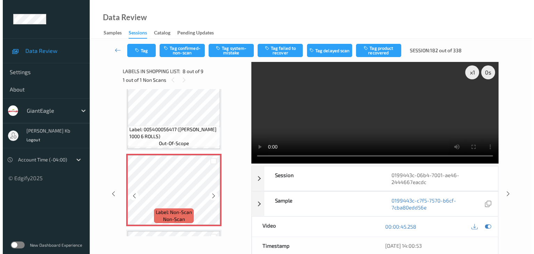
scroll to position [458, 0]
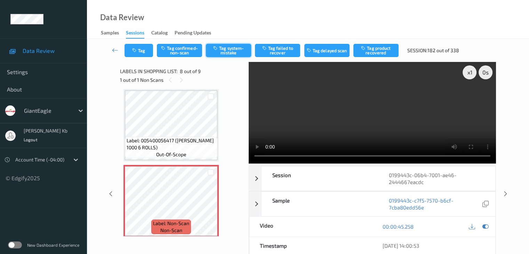
click at [232, 51] on button "Tag system-mistake" at bounding box center [228, 50] width 45 height 13
click at [147, 49] on button "Tag" at bounding box center [138, 50] width 29 height 13
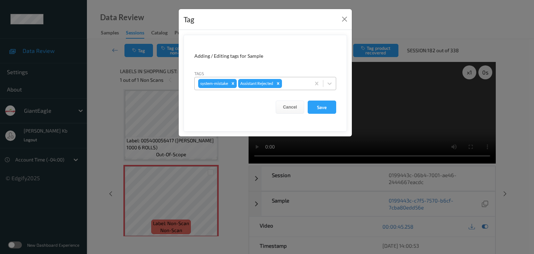
click at [293, 83] on div at bounding box center [295, 83] width 24 height 8
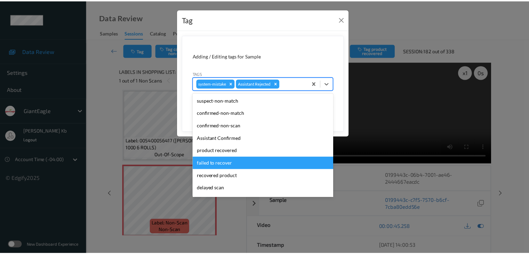
scroll to position [35, 0]
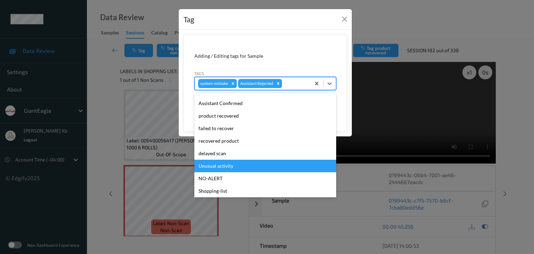
click at [229, 164] on div "Unusual activity" at bounding box center [265, 166] width 142 height 13
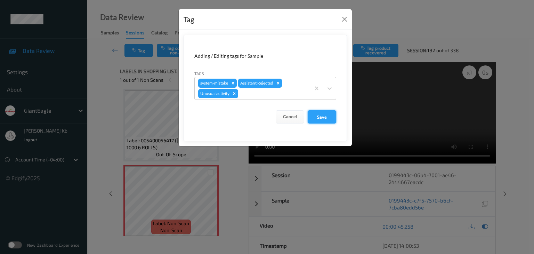
click at [320, 116] on button "Save" at bounding box center [322, 116] width 29 height 13
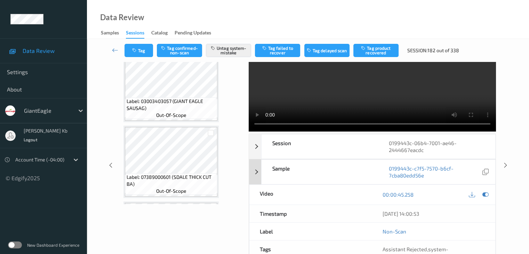
scroll to position [0, 0]
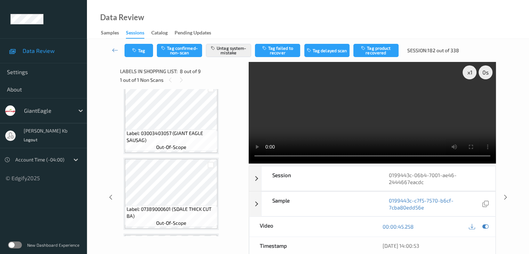
drag, startPoint x: 115, startPoint y: 52, endPoint x: 117, endPoint y: 23, distance: 29.3
click at [115, 52] on icon at bounding box center [115, 50] width 6 height 7
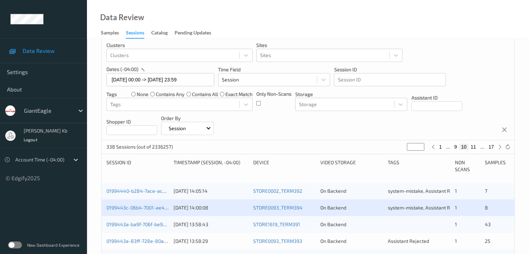
scroll to position [70, 0]
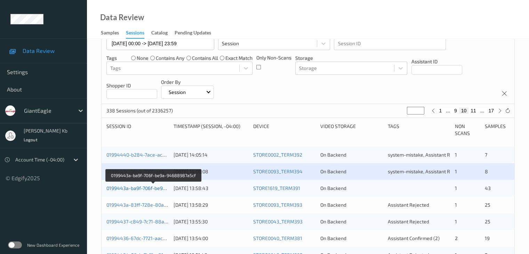
click at [149, 189] on link "0199443a-ba9f-706f-be9a-94688987a5cf" at bounding box center [153, 188] width 94 height 6
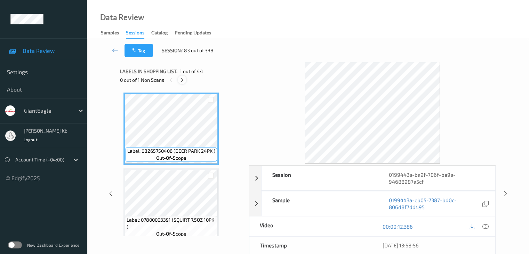
click at [183, 80] on icon at bounding box center [182, 80] width 6 height 6
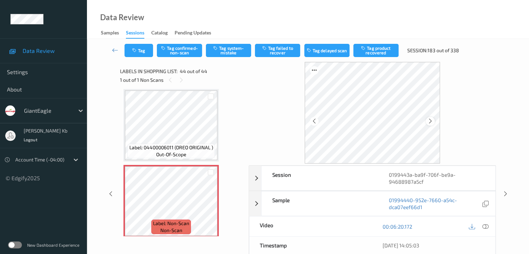
click at [430, 121] on icon at bounding box center [430, 121] width 6 height 6
click at [486, 225] on icon at bounding box center [485, 226] width 6 height 6
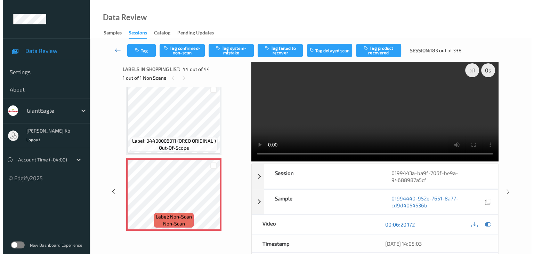
scroll to position [0, 0]
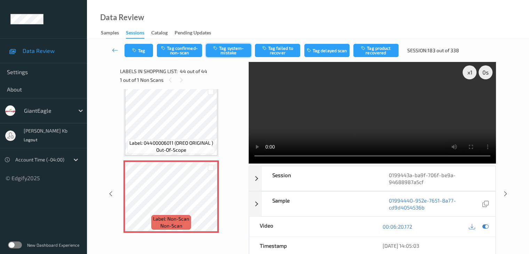
click at [228, 52] on button "Tag system-mistake" at bounding box center [228, 50] width 45 height 13
click at [149, 50] on button "Tag" at bounding box center [138, 50] width 29 height 13
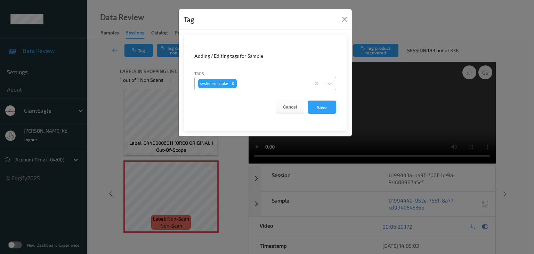
drag, startPoint x: 256, startPoint y: 83, endPoint x: 264, endPoint y: 91, distance: 10.6
click at [257, 83] on div at bounding box center [272, 83] width 69 height 8
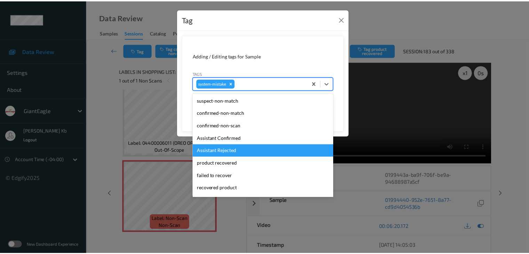
scroll to position [70, 0]
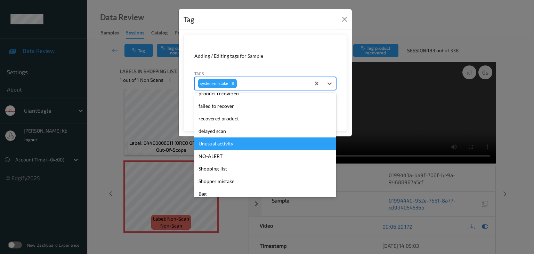
click at [225, 144] on div "Unusual activity" at bounding box center [265, 143] width 142 height 13
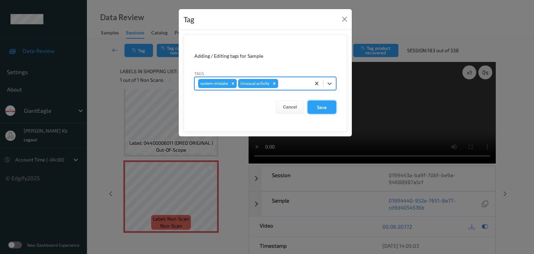
click at [321, 107] on button "Save" at bounding box center [322, 106] width 29 height 13
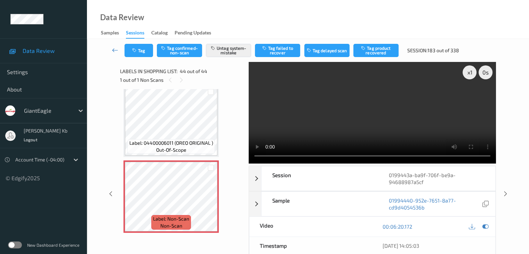
click at [113, 49] on icon at bounding box center [115, 50] width 6 height 7
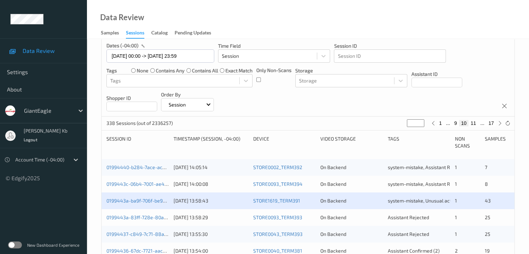
scroll to position [139, 0]
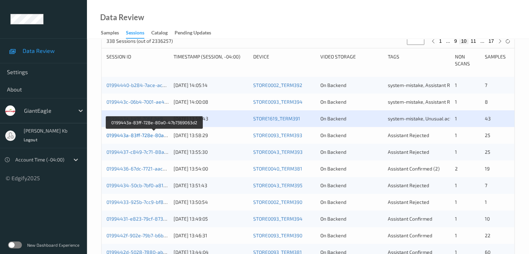
click at [146, 135] on link "0199443a-83ff-728e-80a0-47b7369063d2" at bounding box center [153, 135] width 95 height 6
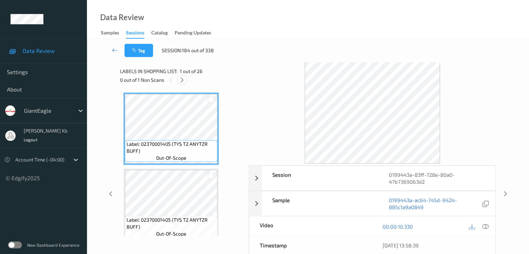
click at [183, 80] on icon at bounding box center [182, 80] width 6 height 6
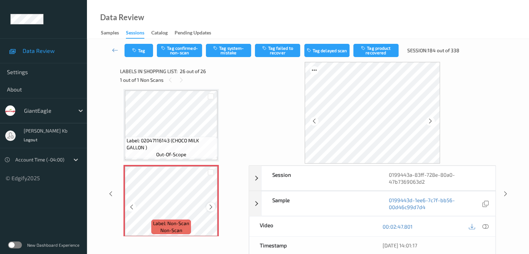
click at [211, 206] on icon at bounding box center [211, 207] width 6 height 6
click at [432, 121] on icon at bounding box center [430, 121] width 6 height 6
click at [484, 226] on icon at bounding box center [485, 226] width 6 height 6
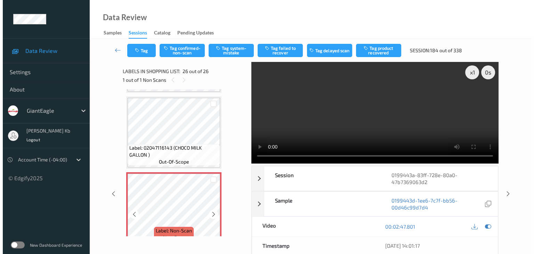
scroll to position [1827, 0]
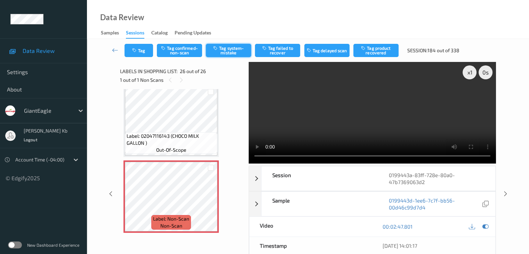
click at [239, 52] on button "Tag system-mistake" at bounding box center [228, 50] width 45 height 13
click at [141, 54] on button "Tag" at bounding box center [138, 50] width 29 height 13
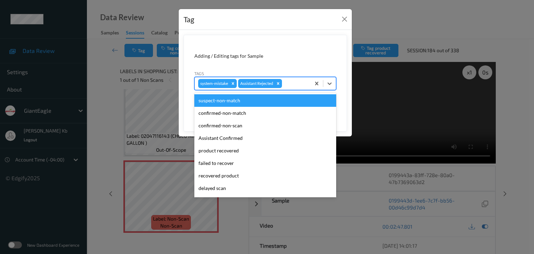
click at [292, 83] on div at bounding box center [295, 83] width 24 height 8
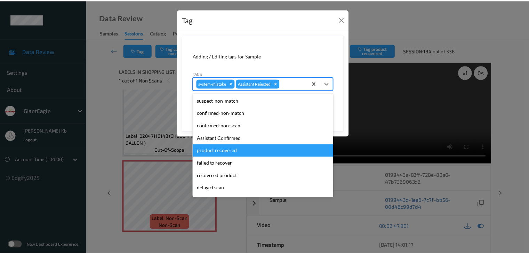
scroll to position [35, 0]
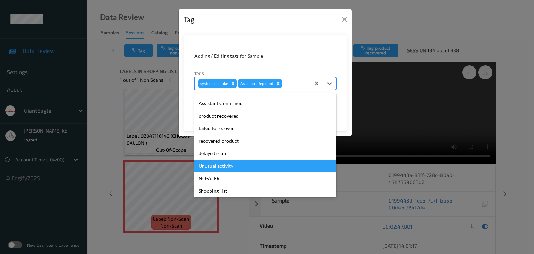
click at [228, 163] on div "Unusual activity" at bounding box center [265, 166] width 142 height 13
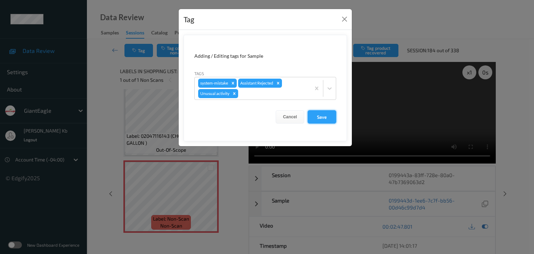
click at [326, 116] on button "Save" at bounding box center [322, 116] width 29 height 13
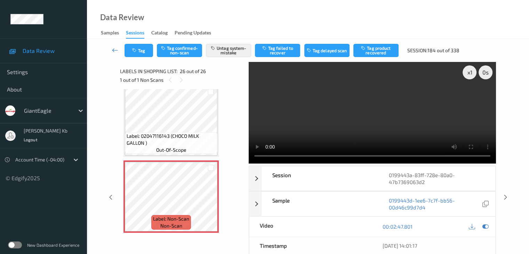
click at [114, 49] on icon at bounding box center [115, 50] width 6 height 7
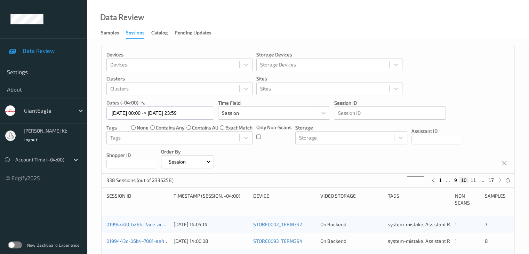
scroll to position [104, 0]
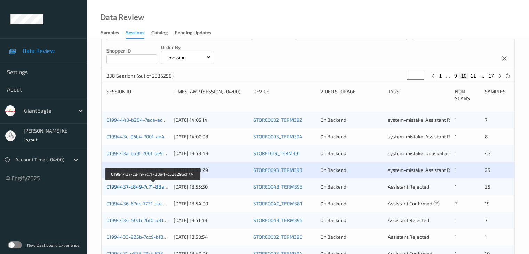
click at [149, 187] on link "01994437-c849-7c71-88a4-c33e29bcf774" at bounding box center [153, 187] width 94 height 6
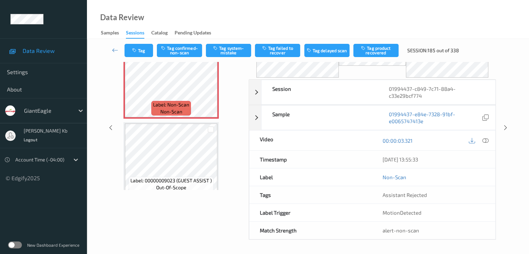
scroll to position [46, 0]
click at [113, 50] on icon at bounding box center [115, 50] width 6 height 7
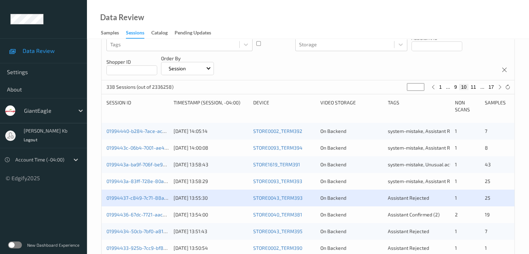
scroll to position [104, 0]
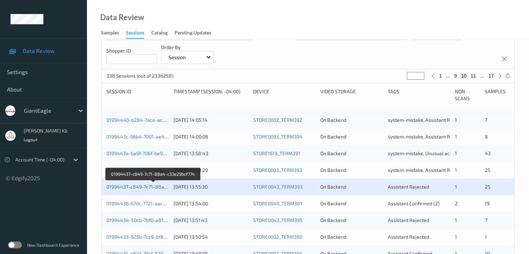
click at [139, 187] on link "01994437-c849-7c71-88a4-c33e29bcf774" at bounding box center [153, 187] width 94 height 6
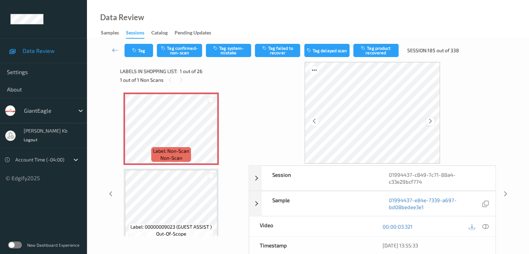
click at [431, 120] on icon at bounding box center [430, 121] width 6 height 6
click at [485, 226] on icon at bounding box center [485, 226] width 6 height 6
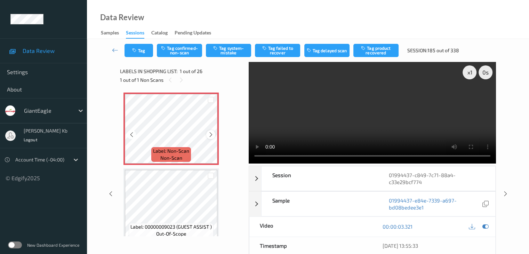
click at [210, 133] on icon at bounding box center [211, 134] width 6 height 6
click at [211, 134] on icon at bounding box center [211, 134] width 6 height 6
click at [213, 133] on icon at bounding box center [211, 134] width 6 height 6
click at [213, 134] on icon at bounding box center [211, 134] width 6 height 6
click at [182, 49] on button "Tag confirmed-non-scan" at bounding box center [179, 50] width 45 height 13
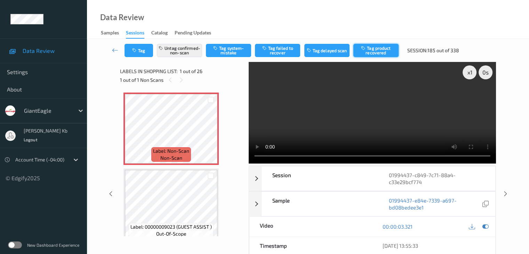
click at [379, 51] on button "Tag product recovered" at bounding box center [375, 50] width 45 height 13
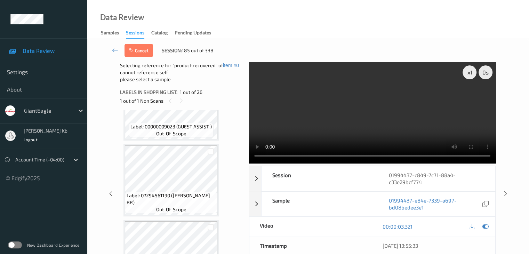
scroll to position [104, 0]
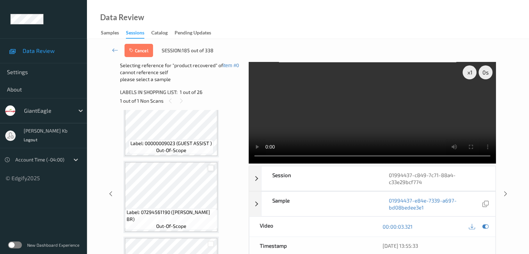
click at [211, 168] on div at bounding box center [211, 168] width 7 height 7
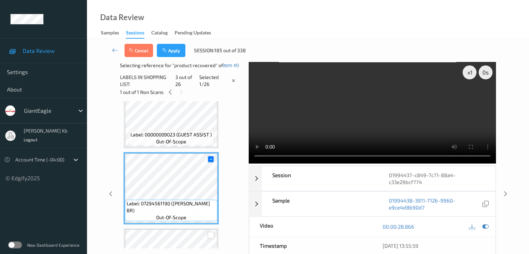
click at [211, 234] on div at bounding box center [211, 235] width 7 height 7
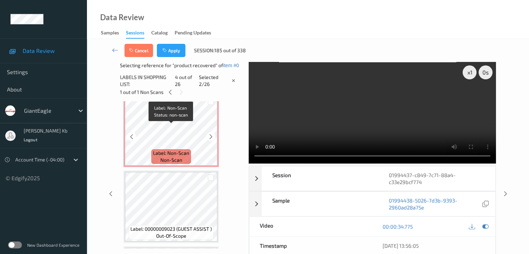
scroll to position [0, 0]
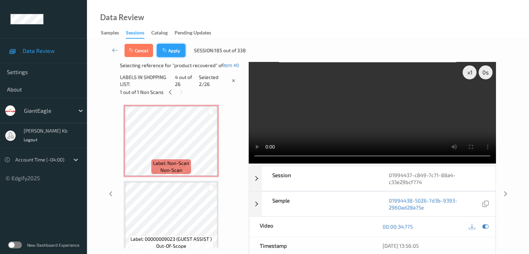
click at [178, 47] on button "Apply" at bounding box center [171, 50] width 29 height 13
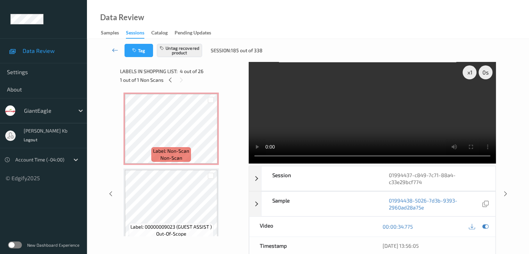
click at [114, 50] on icon at bounding box center [115, 50] width 6 height 7
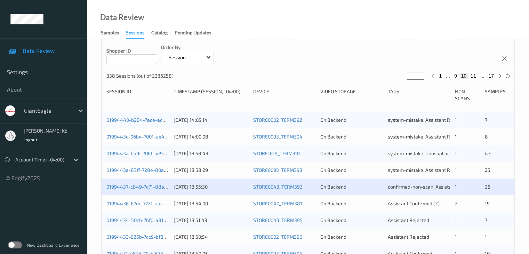
scroll to position [209, 0]
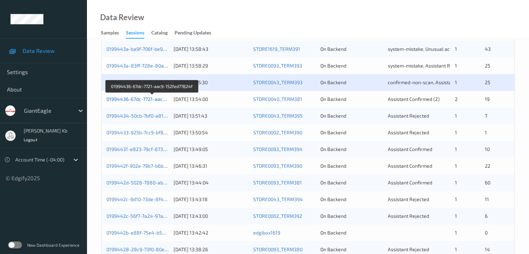
click at [137, 100] on link "01994436-67dc-7721-aac9-152fed77824f" at bounding box center [152, 99] width 92 height 6
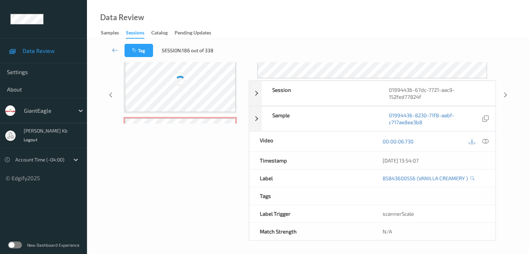
scroll to position [85, 0]
